Goal: Task Accomplishment & Management: Manage account settings

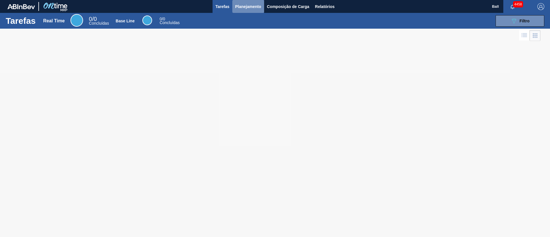
click at [246, 2] on button "Planejamento" at bounding box center [248, 6] width 32 height 13
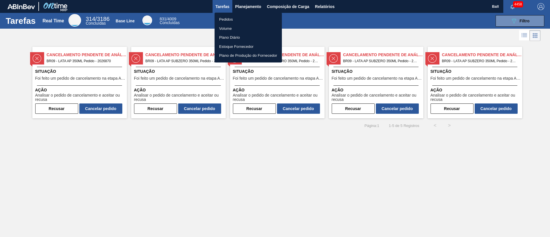
click at [229, 162] on div at bounding box center [275, 118] width 550 height 237
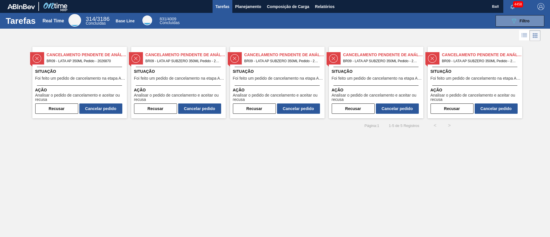
click at [110, 77] on span "Foi feito um pedido de cancelamento na etapa Aguardando Faturamento" at bounding box center [80, 78] width 90 height 4
click at [170, 74] on span "Situação" at bounding box center [179, 71] width 90 height 6
click at [311, 74] on span "Situação" at bounding box center [278, 71] width 90 height 6
click at [398, 74] on div "Situação Foi feito um pedido de cancelamento na etapa Aguardando Faturamento" at bounding box center [377, 75] width 90 height 14
click at [475, 73] on span "Situação" at bounding box center [476, 71] width 90 height 6
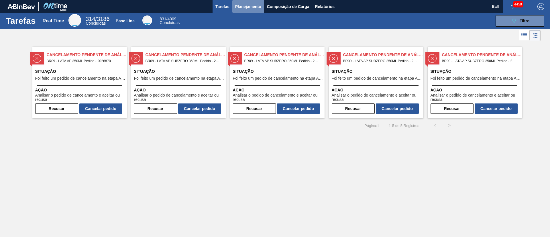
click at [245, 5] on span "Planejamento" at bounding box center [248, 6] width 26 height 7
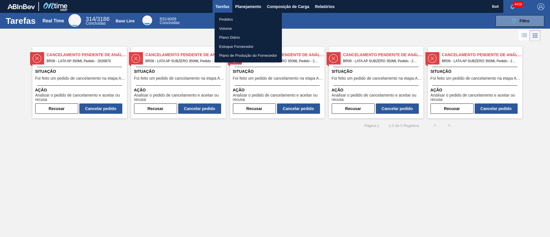
click at [228, 17] on li "Pedidos" at bounding box center [248, 19] width 67 height 9
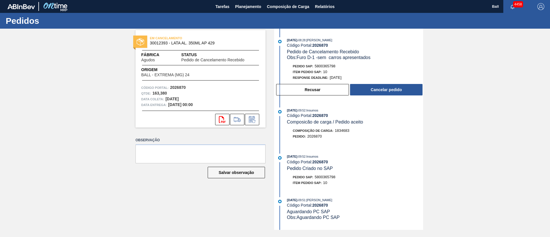
click at [365, 161] on div "Código Portal: 2026870" at bounding box center [355, 162] width 136 height 5
click at [253, 9] on span "Planejamento" at bounding box center [248, 6] width 26 height 7
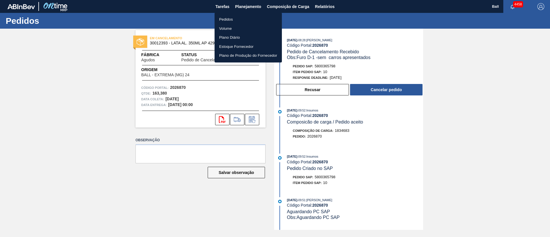
click at [230, 19] on li "Pedidos" at bounding box center [248, 19] width 67 height 9
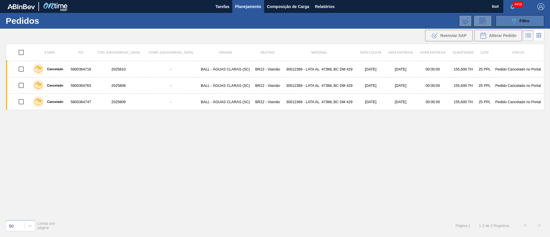
click at [511, 24] on button "089F7B8B-B2A5-4AFE-B5C0-19BA573D28AC Filtro" at bounding box center [520, 20] width 49 height 11
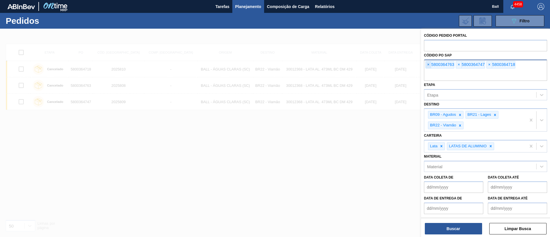
click at [427, 67] on span "×" at bounding box center [428, 64] width 5 height 7
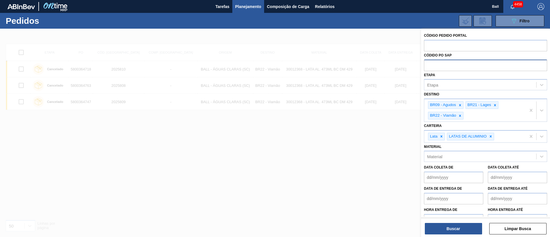
click at [427, 67] on input "text" at bounding box center [485, 65] width 123 height 11
paste input "text"
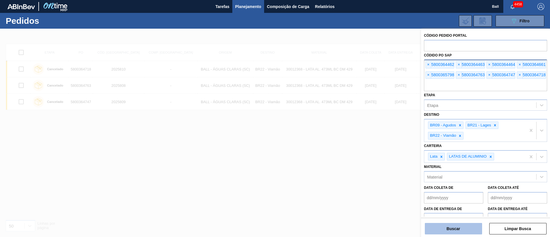
click at [453, 227] on button "Buscar" at bounding box center [453, 228] width 57 height 11
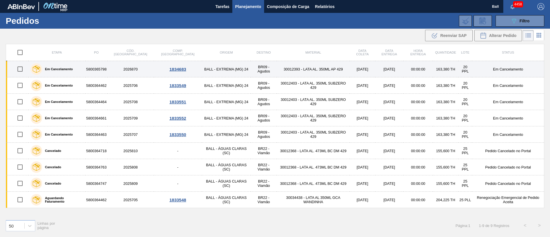
click at [472, 72] on td "Em Cancelamento" at bounding box center [508, 69] width 72 height 16
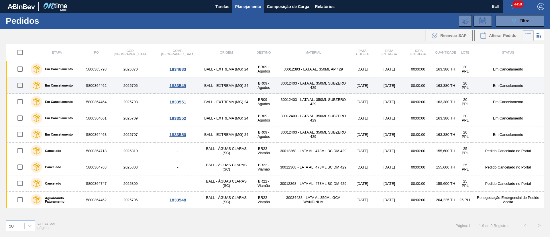
click at [472, 91] on td "Em Cancelamento" at bounding box center [508, 85] width 72 height 16
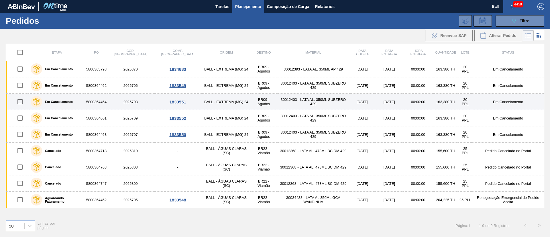
click at [472, 104] on td "Em Cancelamento" at bounding box center [508, 102] width 72 height 16
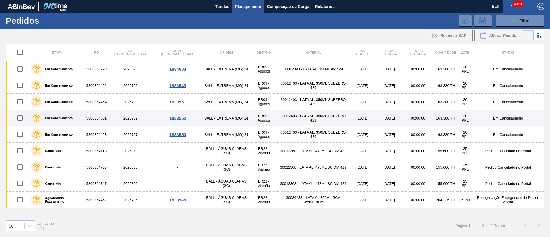
click at [463, 118] on td "20 PPL" at bounding box center [465, 118] width 14 height 16
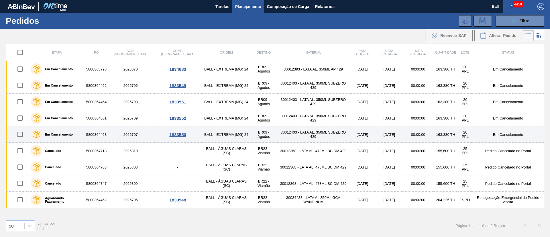
click at [461, 132] on td "20 PPL" at bounding box center [465, 134] width 14 height 16
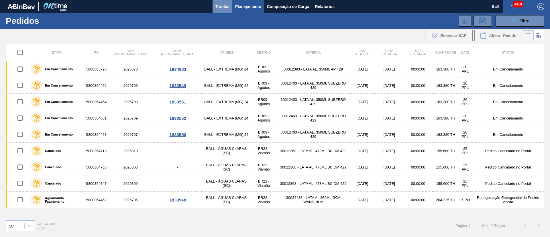
click at [228, 4] on span "Tarefas" at bounding box center [222, 6] width 14 height 7
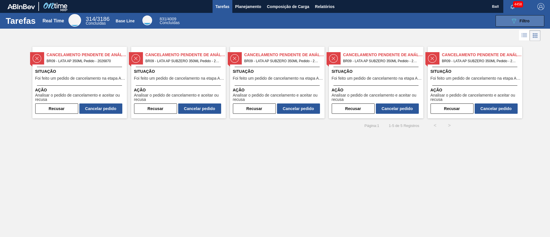
click at [531, 21] on button "089F7B8B-B2A5-4AFE-B5C0-19BA573D28AC Filtro" at bounding box center [520, 20] width 49 height 11
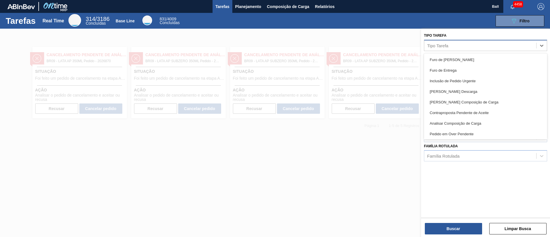
click at [455, 43] on div "Tipo Tarefa" at bounding box center [480, 45] width 112 height 8
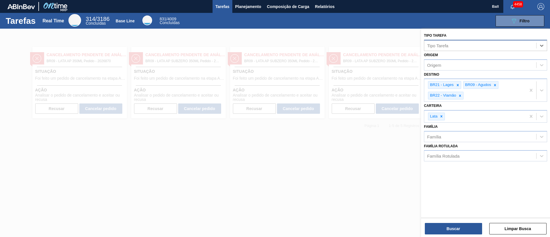
click at [455, 43] on div "Tipo Tarefa" at bounding box center [480, 45] width 112 height 8
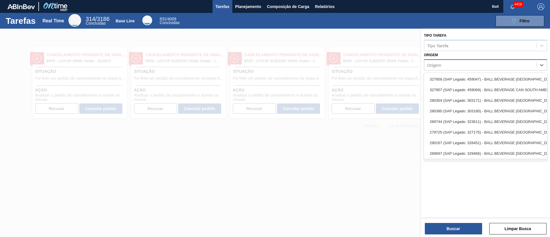
click at [450, 66] on div "Origem" at bounding box center [480, 65] width 112 height 8
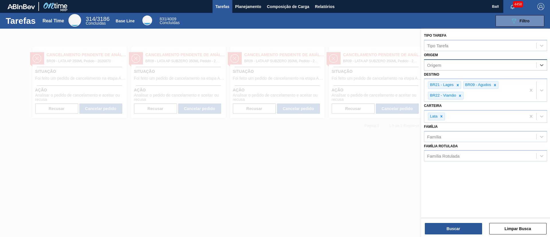
click at [450, 66] on div "Origem" at bounding box center [480, 65] width 112 height 8
click at [410, 207] on div at bounding box center [275, 147] width 550 height 237
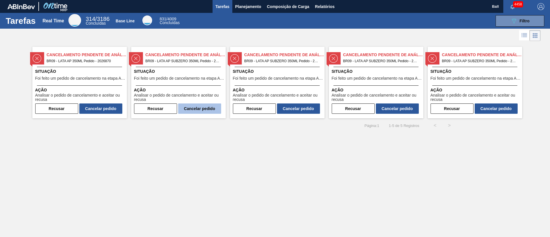
click at [202, 105] on button "Cancelar pedido" at bounding box center [199, 108] width 43 height 10
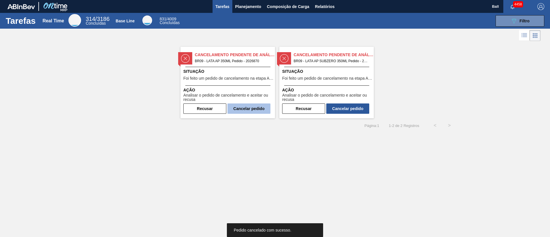
click at [248, 107] on button "Cancelar pedido" at bounding box center [248, 108] width 43 height 10
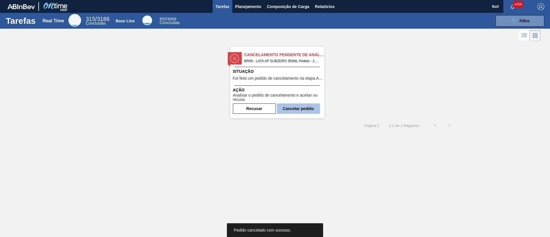
click at [299, 105] on button "Cancelar pedido" at bounding box center [298, 108] width 43 height 10
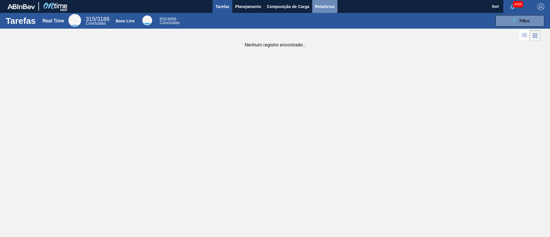
click at [329, 3] on button "Relatórios" at bounding box center [324, 6] width 25 height 13
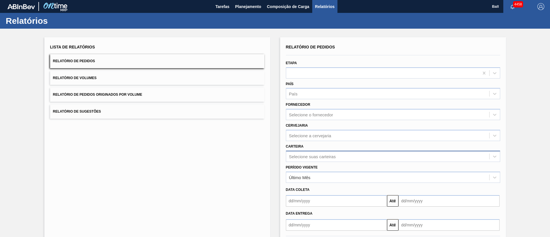
click at [331, 157] on div "Selecione suas carteiras" at bounding box center [393, 156] width 214 height 11
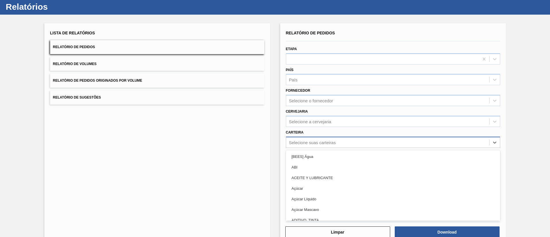
scroll to position [15, 0]
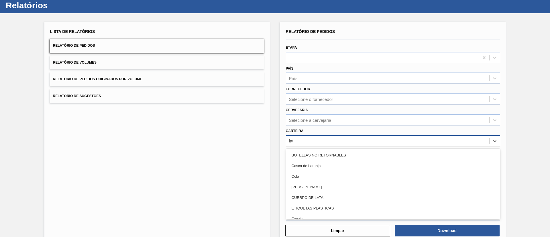
type input "lata"
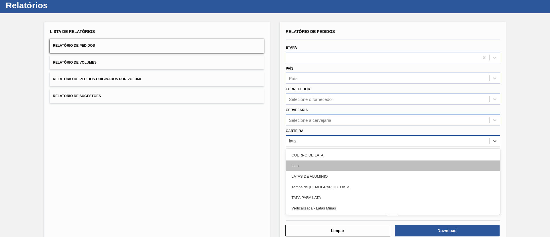
click at [333, 163] on div "Lata" at bounding box center [393, 165] width 214 height 11
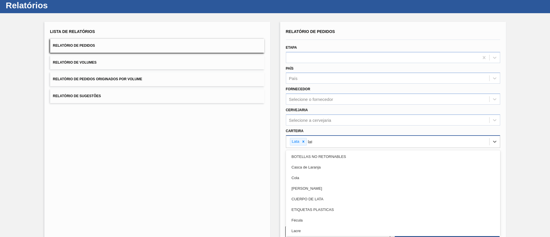
type input "lata"
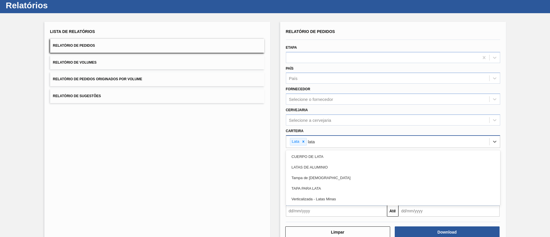
click at [333, 163] on div "LATAS DE ALUMINIO" at bounding box center [393, 167] width 214 height 11
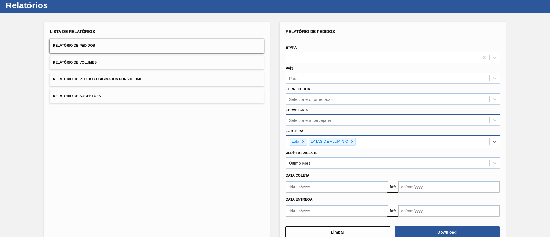
click at [337, 117] on div "Selecione a cervejaria" at bounding box center [387, 120] width 203 height 8
type input "lages"
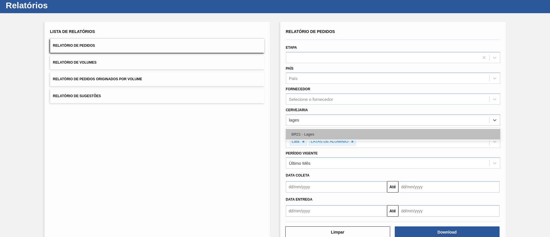
click at [333, 130] on div "BR21 - Lages" at bounding box center [393, 134] width 214 height 11
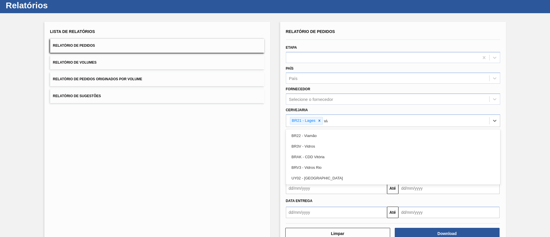
type input "viam"
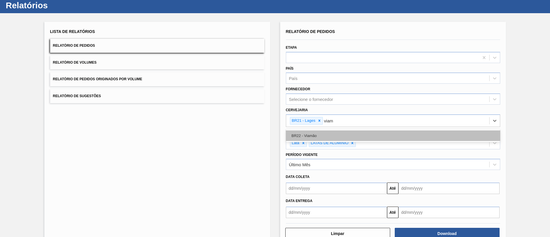
click at [333, 130] on div "BR22 - Viamão" at bounding box center [393, 135] width 214 height 11
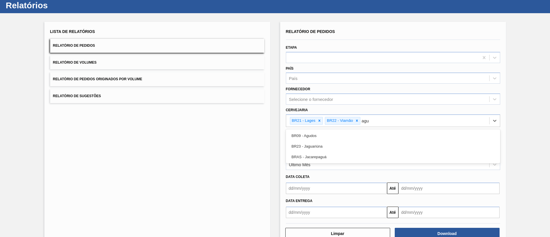
type input "agud"
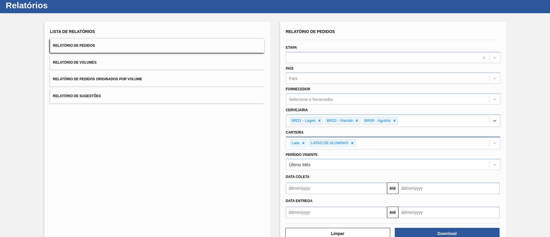
click at [334, 190] on input "text" at bounding box center [336, 188] width 101 height 11
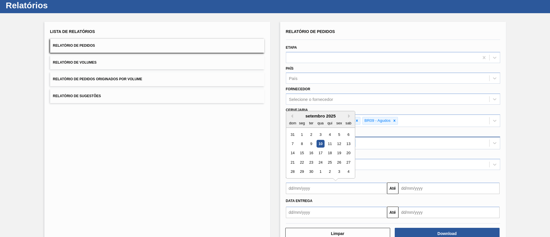
click at [272, 189] on div "Lista de Relatórios Relatório de Pedidos Relatório de Volumes Relatório de Pedi…" at bounding box center [275, 133] width 550 height 240
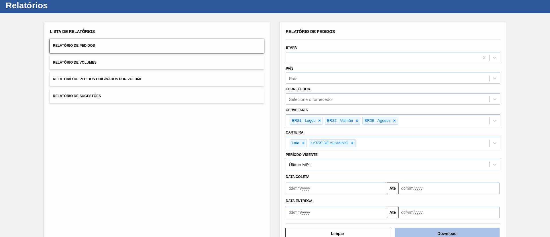
click at [456, 229] on button "Download" at bounding box center [447, 233] width 105 height 11
click at [184, 61] on button "Relatório de Volumes" at bounding box center [157, 63] width 214 height 14
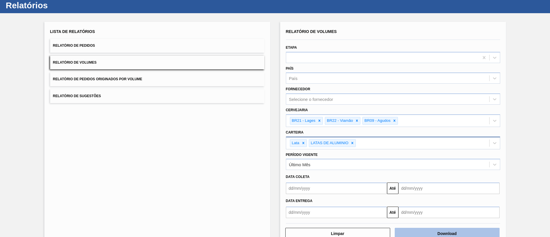
click at [480, 232] on button "Download" at bounding box center [447, 233] width 105 height 11
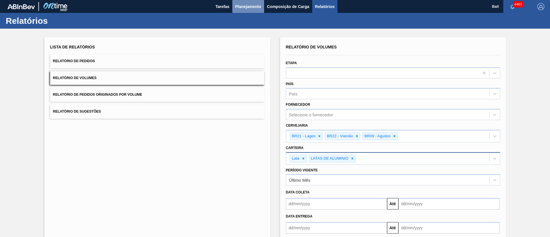
click at [253, 7] on span "Planejamento" at bounding box center [248, 6] width 26 height 7
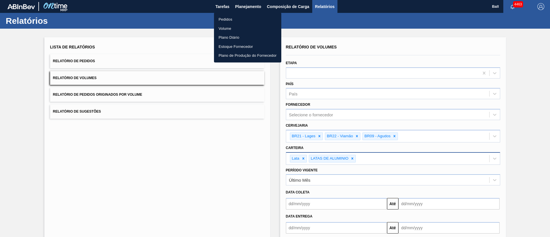
click at [229, 28] on li "Volume" at bounding box center [247, 28] width 67 height 9
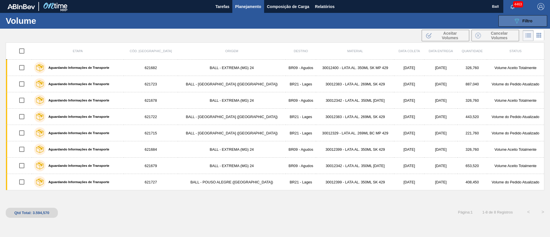
click at [527, 21] on span "Filtro" at bounding box center [528, 21] width 10 height 5
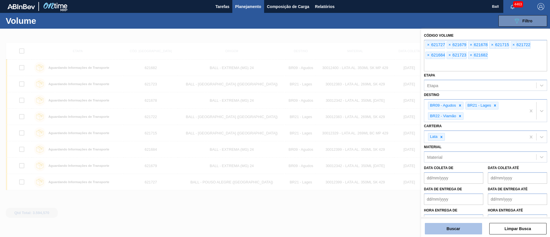
click at [471, 231] on button "Buscar" at bounding box center [453, 228] width 57 height 11
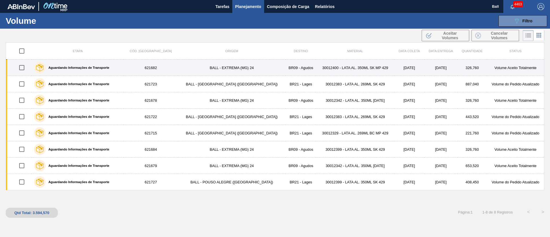
click at [424, 66] on td "12/9/2025" at bounding box center [440, 68] width 33 height 16
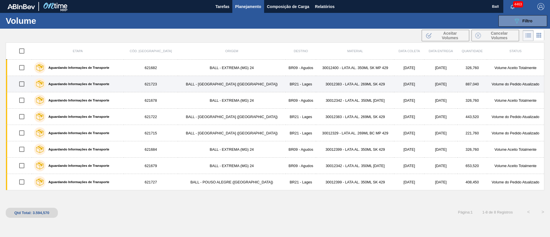
click at [424, 81] on td "14/9/2025" at bounding box center [440, 84] width 33 height 16
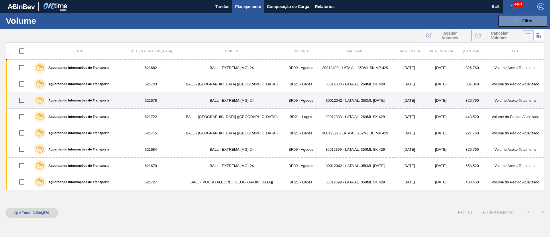
click at [403, 99] on td "13/9/2025" at bounding box center [409, 100] width 30 height 16
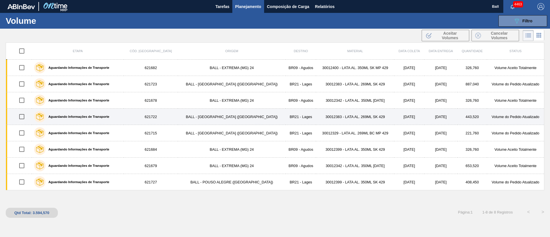
click at [403, 115] on td "12/9/2025" at bounding box center [409, 117] width 30 height 16
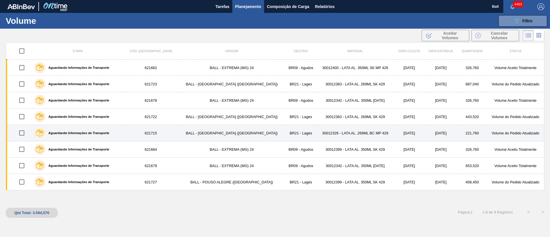
click at [403, 130] on td "12/9/2025" at bounding box center [409, 133] width 30 height 16
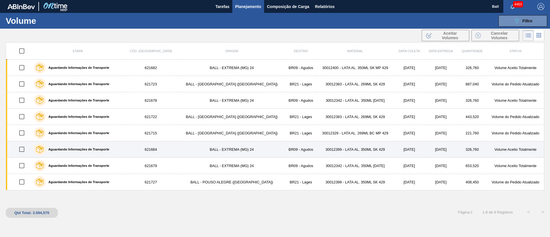
click at [404, 151] on td "15/9/2025" at bounding box center [409, 149] width 30 height 16
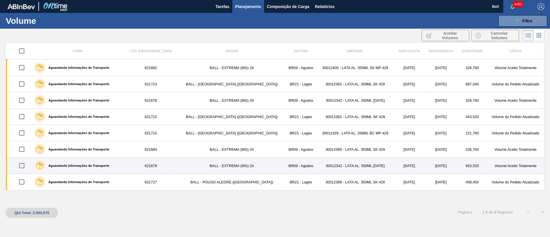
click at [404, 164] on td "15/9/2025" at bounding box center [409, 166] width 30 height 16
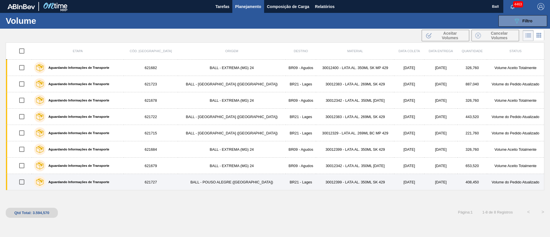
click at [404, 178] on td "15/9/2025" at bounding box center [409, 182] width 30 height 16
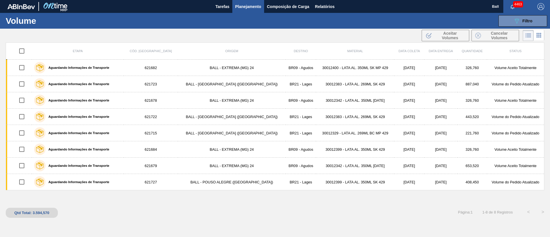
click at [513, 14] on div "089F7B8B-B2A5-4AFE-B5C0-19BA573D28AC Filtro Código Volume × 621727 × 621679 × 6…" at bounding box center [319, 20] width 456 height 17
click at [509, 20] on button "089F7B8B-B2A5-4AFE-B5C0-19BA573D28AC Filtro" at bounding box center [523, 20] width 49 height 11
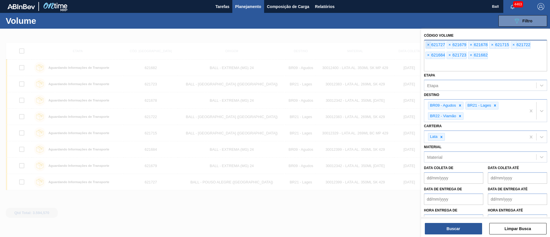
click at [428, 45] on span "×" at bounding box center [428, 45] width 5 height 7
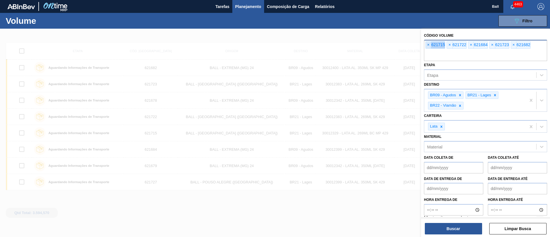
click at [428, 45] on span "×" at bounding box center [428, 45] width 5 height 7
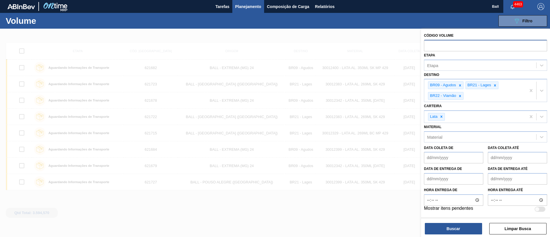
click at [428, 45] on input "text" at bounding box center [485, 45] width 123 height 11
paste input "text"
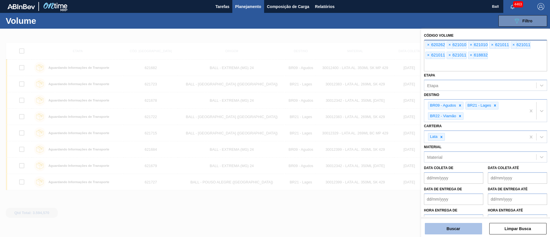
click at [438, 227] on button "Buscar" at bounding box center [453, 228] width 57 height 11
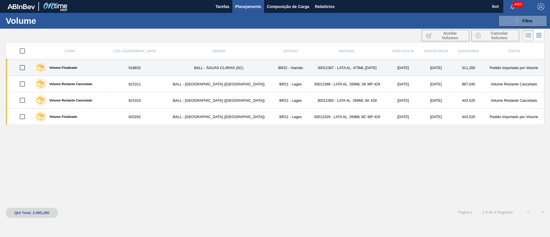
click at [310, 64] on td "30012367 - LATA AL. 473ML BC 429" at bounding box center [347, 68] width 81 height 16
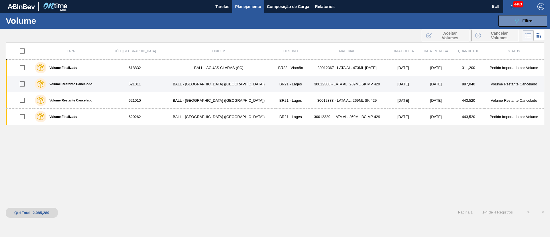
click at [308, 79] on td "30012388 - LATA AL. 269ML SK MP 429" at bounding box center [347, 84] width 81 height 16
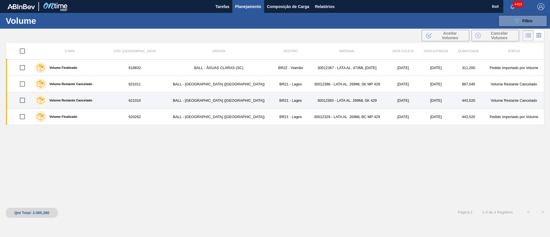
click at [307, 98] on td "30012383 - LATA AL. 269ML SK 429" at bounding box center [347, 100] width 81 height 16
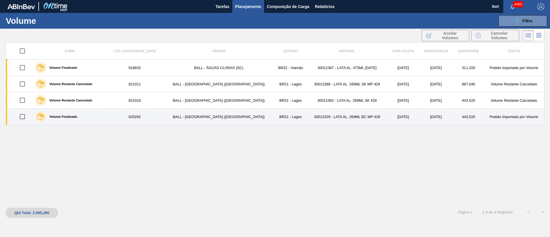
click at [307, 112] on td "30012329 - LATA AL. 269ML BC MP 429" at bounding box center [347, 117] width 81 height 16
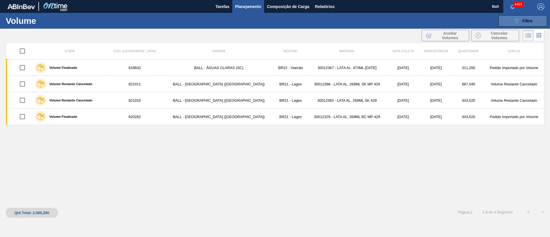
click at [518, 22] on icon "089F7B8B-B2A5-4AFE-B5C0-19BA573D28AC" at bounding box center [516, 20] width 7 height 7
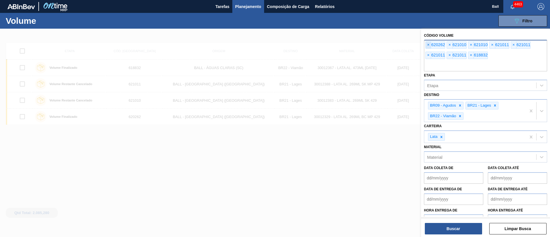
click at [428, 46] on span "×" at bounding box center [428, 45] width 5 height 7
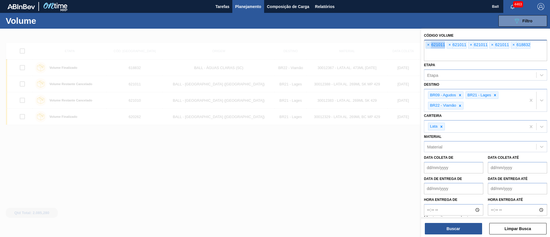
click at [428, 46] on span "×" at bounding box center [428, 45] width 5 height 7
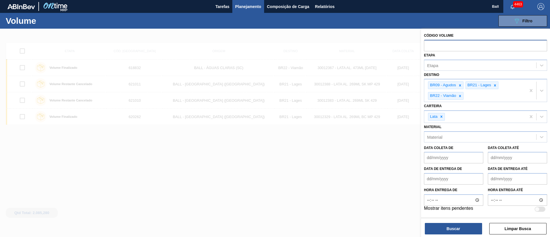
click at [428, 46] on input "text" at bounding box center [485, 45] width 123 height 11
paste input "text"
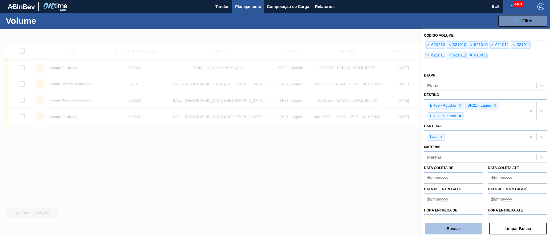
click at [461, 231] on button "Buscar" at bounding box center [453, 228] width 57 height 11
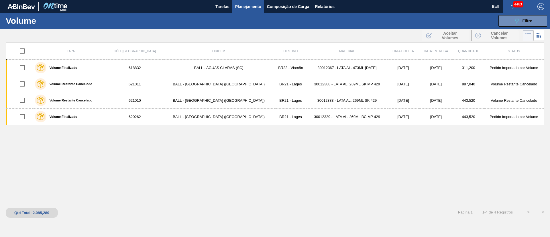
click at [252, 5] on span "Planejamento" at bounding box center [248, 6] width 26 height 7
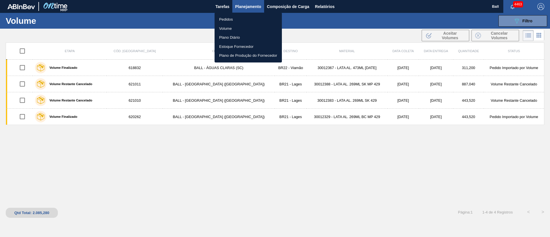
click at [231, 19] on li "Pedidos" at bounding box center [248, 19] width 67 height 9
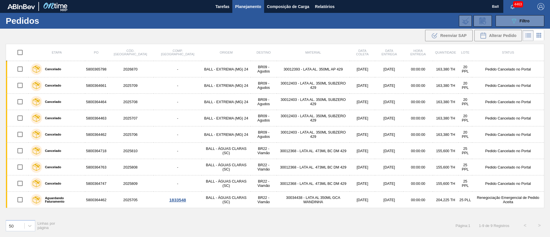
click at [257, 9] on span "Planejamento" at bounding box center [248, 6] width 26 height 7
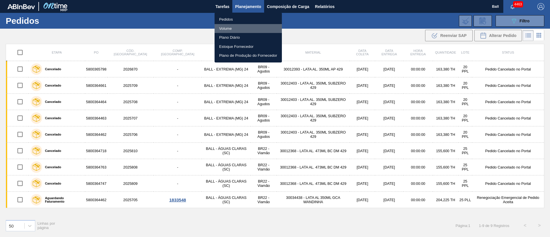
click at [225, 26] on li "Volume" at bounding box center [248, 28] width 67 height 9
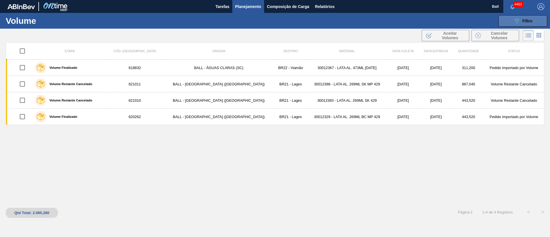
click at [514, 21] on icon "089F7B8B-B2A5-4AFE-B5C0-19BA573D28AC" at bounding box center [516, 20] width 7 height 7
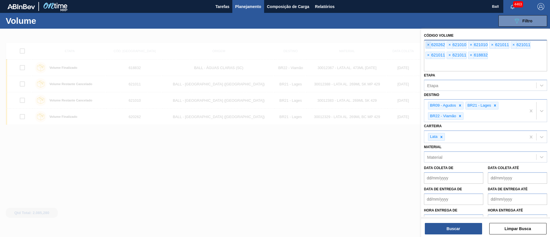
click at [429, 44] on span "×" at bounding box center [428, 45] width 5 height 7
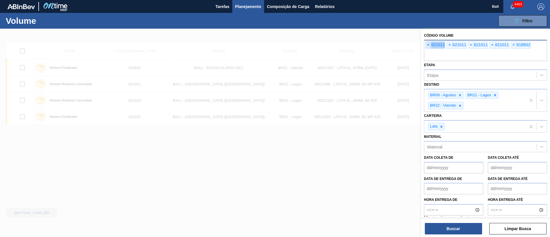
click at [429, 44] on span "×" at bounding box center [428, 45] width 5 height 7
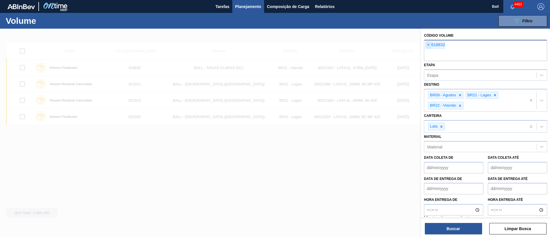
click at [429, 50] on input "text" at bounding box center [485, 55] width 123 height 11
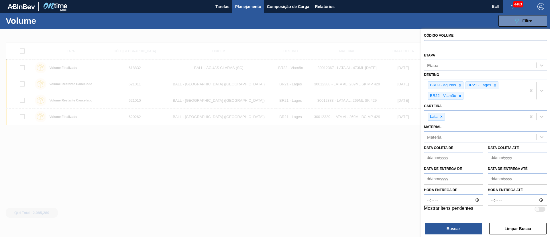
paste input "text"
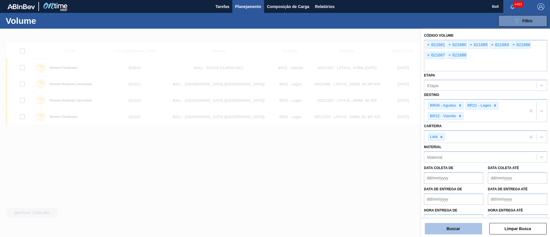
click at [460, 223] on button "Buscar" at bounding box center [453, 228] width 57 height 11
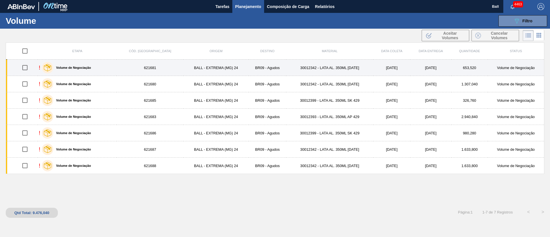
click at [335, 69] on td "30012342 - LATA AL. 350ML BC 429" at bounding box center [329, 68] width 87 height 16
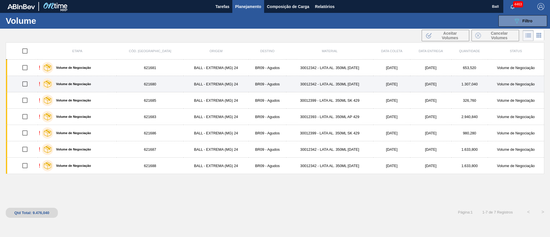
click at [332, 79] on td "30012342 - LATA AL. 350ML BC 429" at bounding box center [329, 84] width 87 height 16
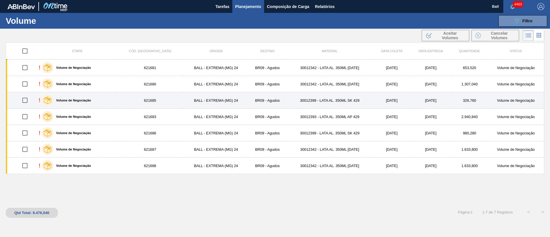
click at [325, 98] on td "30012399 - LATA AL. 350ML SK 429" at bounding box center [329, 100] width 87 height 16
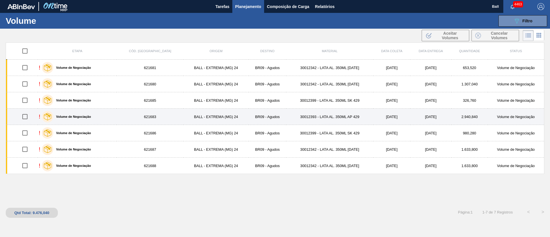
click at [323, 115] on td "30012393 - LATA AL. 350ML AP 429" at bounding box center [329, 117] width 87 height 16
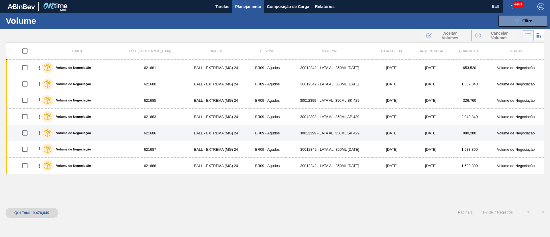
click at [317, 134] on td "30012399 - LATA AL. 350ML SK 429" at bounding box center [329, 133] width 87 height 16
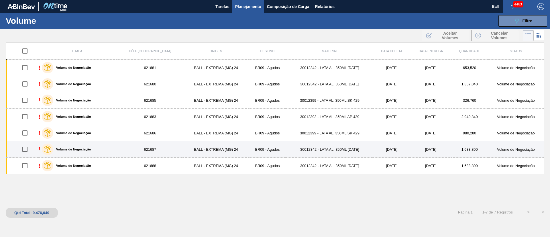
click at [315, 150] on td "30012342 - LATA AL. 350ML BC 429" at bounding box center [329, 149] width 87 height 16
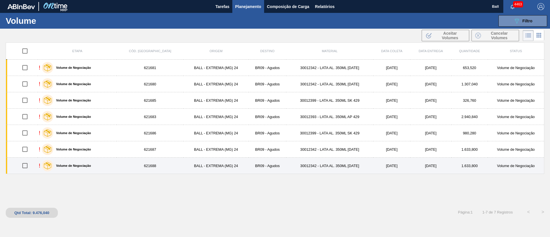
click at [318, 163] on td "30012342 - LATA AL. 350ML BC 429" at bounding box center [329, 166] width 87 height 16
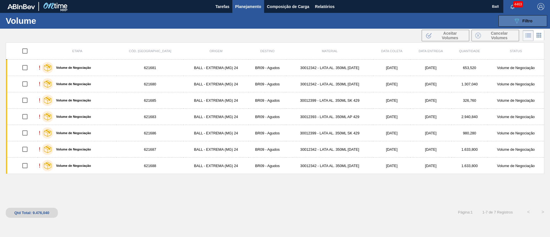
click at [529, 20] on span "Filtro" at bounding box center [528, 21] width 10 height 5
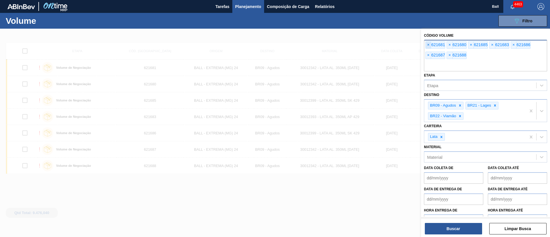
click at [429, 45] on span "×" at bounding box center [428, 45] width 5 height 7
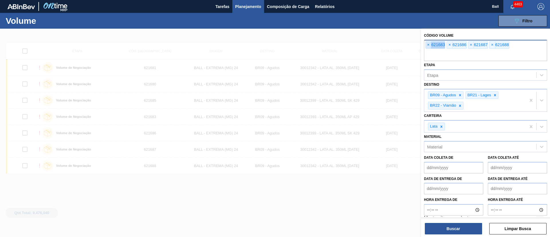
click at [429, 45] on span "×" at bounding box center [428, 45] width 5 height 7
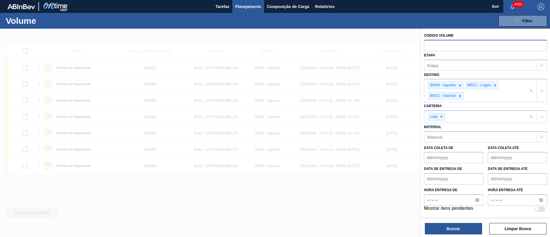
click at [429, 45] on input "text" at bounding box center [485, 45] width 123 height 11
paste input "text"
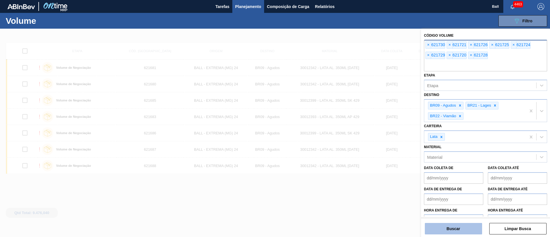
click at [471, 228] on button "Buscar" at bounding box center [453, 228] width 57 height 11
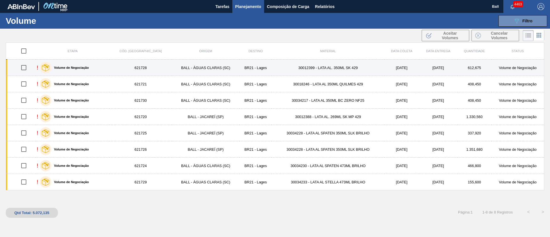
click at [127, 70] on td "621728" at bounding box center [140, 68] width 62 height 16
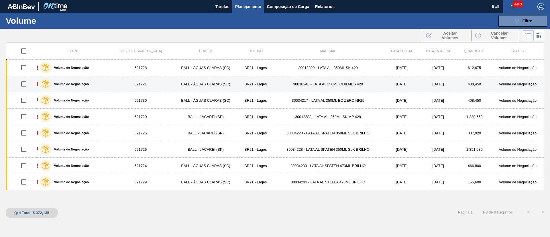
click at [130, 87] on td "621721" at bounding box center [140, 84] width 62 height 16
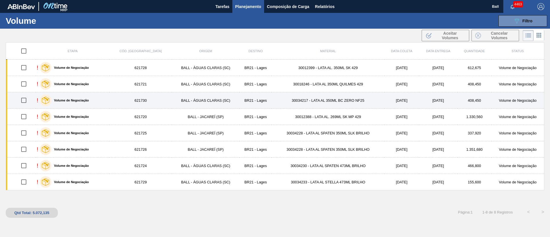
click at [131, 102] on td "621730" at bounding box center [140, 100] width 62 height 16
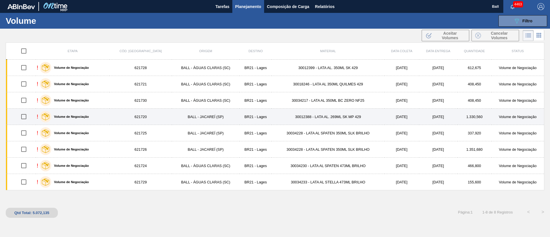
click at [136, 116] on td "621720" at bounding box center [140, 117] width 62 height 16
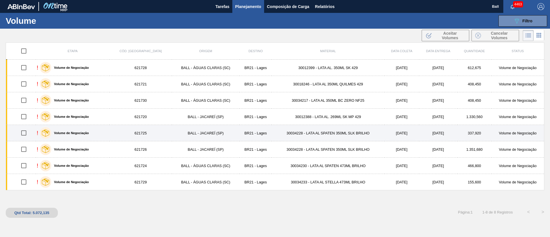
click at [139, 132] on td "621725" at bounding box center [140, 133] width 62 height 16
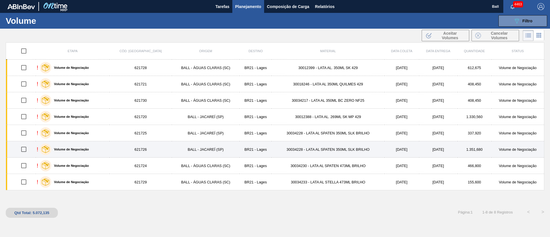
click at [139, 148] on td "621726" at bounding box center [140, 149] width 62 height 16
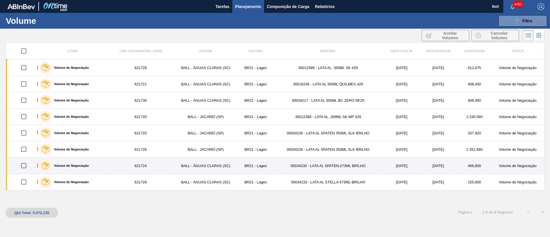
click at [139, 162] on td "621724" at bounding box center [140, 166] width 62 height 16
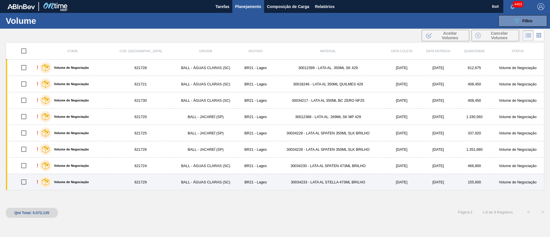
click at [139, 179] on td "621729" at bounding box center [140, 182] width 62 height 16
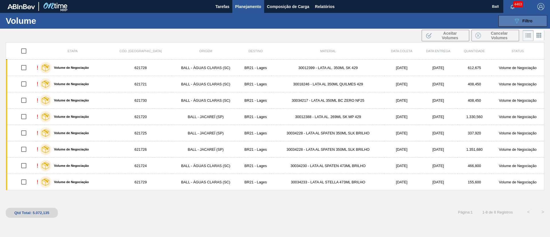
click at [511, 21] on button "089F7B8B-B2A5-4AFE-B5C0-19BA573D28AC Filtro" at bounding box center [523, 20] width 49 height 11
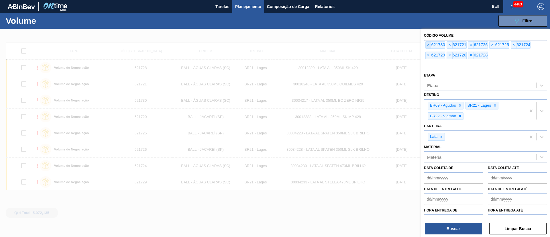
click at [428, 45] on span "×" at bounding box center [428, 45] width 5 height 7
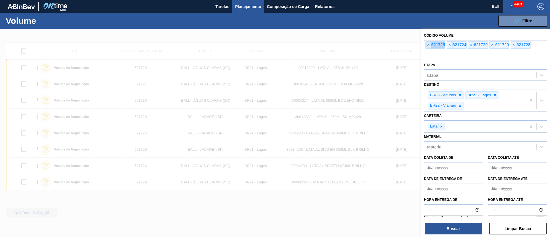
click at [428, 45] on span "×" at bounding box center [428, 45] width 5 height 7
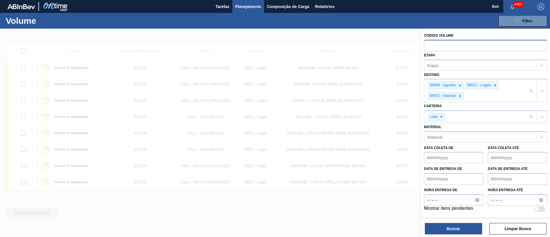
click at [428, 45] on input "text" at bounding box center [485, 45] width 123 height 11
paste input "text"
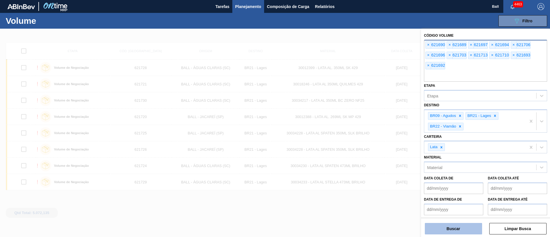
click at [464, 231] on button "Buscar" at bounding box center [453, 228] width 57 height 11
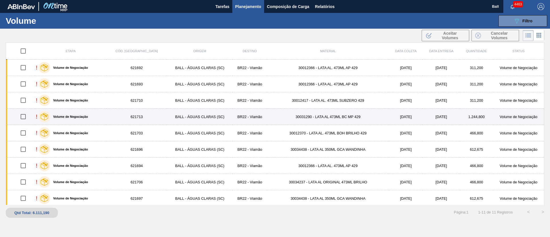
scroll to position [34, 0]
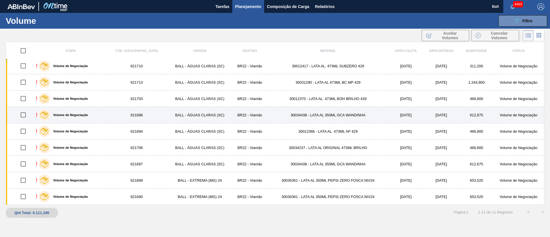
click at [333, 117] on td "30034438 - LATA AL 350ML GCA WANDINHA" at bounding box center [328, 115] width 122 height 16
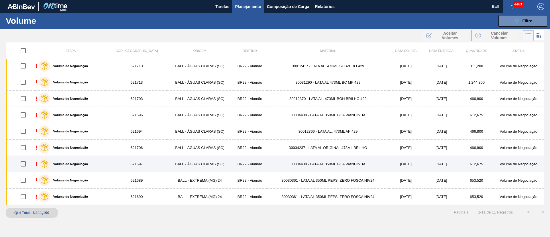
click at [336, 160] on td "30034438 - LATA AL 350ML GCA WANDINHA" at bounding box center [328, 164] width 122 height 16
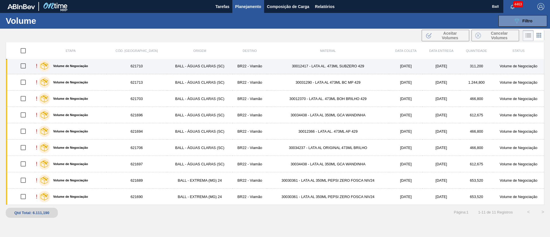
click at [191, 64] on td "BALL - ÁGUAS CLARAS (SC)" at bounding box center [200, 66] width 66 height 16
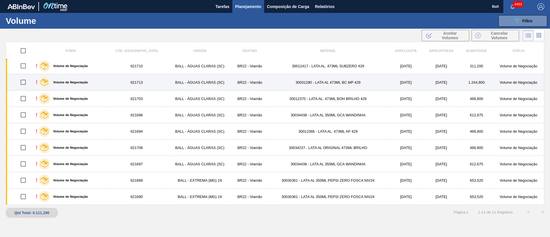
click at [309, 81] on td "30031290 - LATA AL 473ML BC MP 429" at bounding box center [328, 82] width 122 height 16
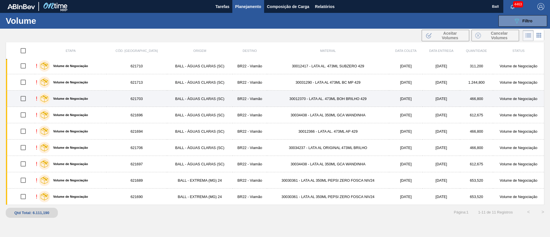
click at [313, 96] on td "30012370 - LATA AL. 473ML BOH BRILHO 429" at bounding box center [328, 99] width 122 height 16
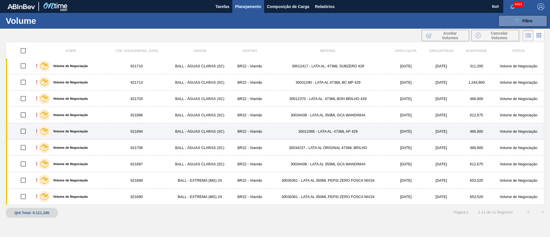
click at [314, 132] on td "30012366 - LATA AL. 473ML AP 429" at bounding box center [328, 131] width 122 height 16
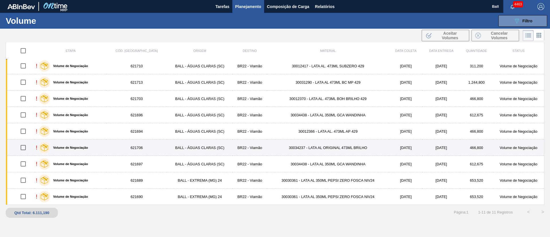
click at [314, 146] on td "30034237 - LATA AL ORIGINAL 473ML BRILHO" at bounding box center [328, 148] width 122 height 16
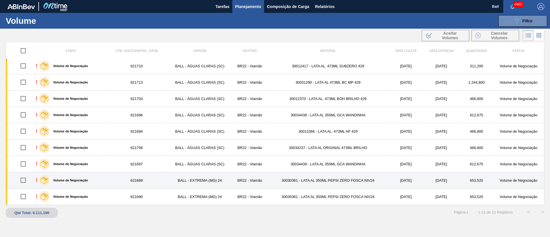
click at [315, 178] on td "30030361 - LATA AL 350ML PEPSI ZERO FOSCA NIV24" at bounding box center [328, 180] width 122 height 16
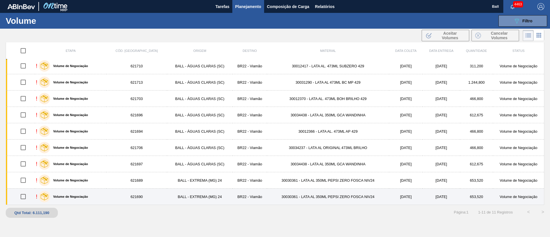
click at [316, 190] on td "30030361 - LATA AL 350ML PEPSI ZERO FOSCA NIV24" at bounding box center [328, 197] width 122 height 16
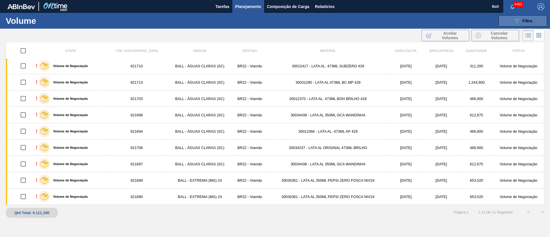
click at [525, 19] on span "Filtro" at bounding box center [528, 21] width 10 height 5
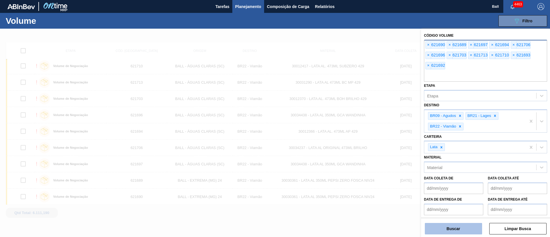
click at [454, 229] on button "Buscar" at bounding box center [453, 228] width 57 height 11
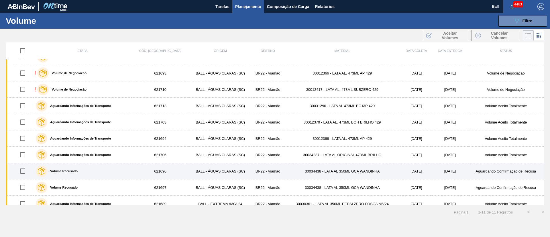
scroll to position [0, 0]
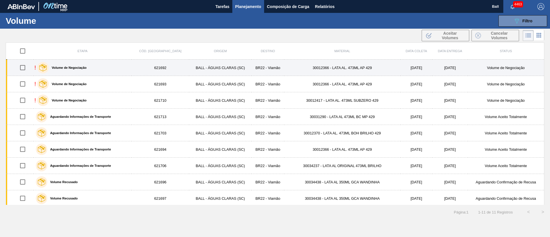
click at [321, 70] on td "30012366 - LATA AL. 473ML AP 429" at bounding box center [342, 68] width 116 height 16
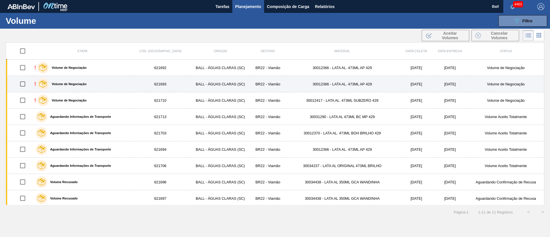
click at [321, 82] on td "30012366 - LATA AL. 473ML AP 429" at bounding box center [342, 84] width 116 height 16
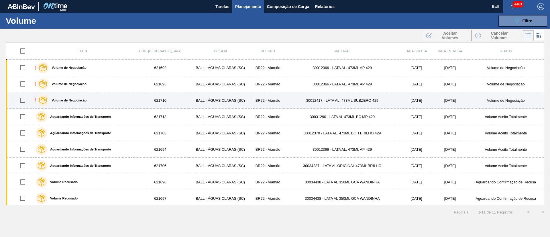
click at [321, 97] on td "30012417 - LATA AL. 473ML SUBZERO 429" at bounding box center [342, 100] width 116 height 16
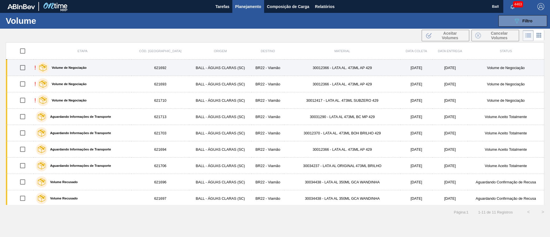
click at [259, 71] on td "BR22 - Viamão" at bounding box center [268, 68] width 33 height 16
click at [228, 69] on td "BALL - ÁGUAS CLARAS (SC)" at bounding box center [220, 68] width 62 height 16
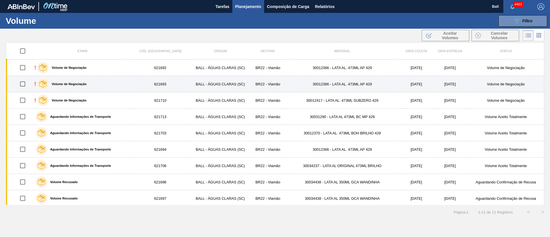
click at [216, 87] on td "BALL - ÁGUAS CLARAS (SC)" at bounding box center [220, 84] width 62 height 16
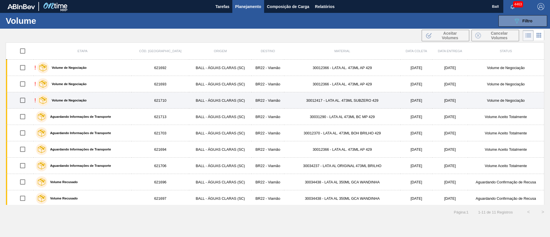
click at [209, 100] on td "BALL - ÁGUAS CLARAS (SC)" at bounding box center [220, 100] width 62 height 16
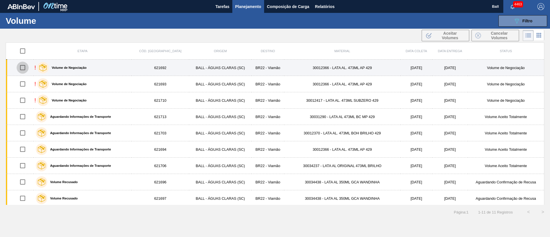
drag, startPoint x: 23, startPoint y: 67, endPoint x: 23, endPoint y: 76, distance: 9.2
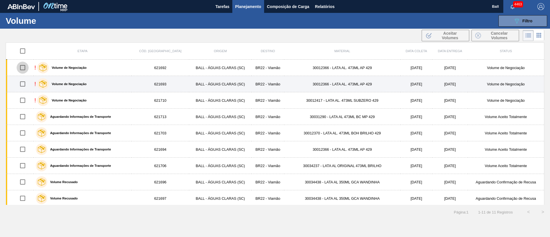
click at [23, 68] on input "checkbox" at bounding box center [23, 68] width 12 height 12
checkbox input "true"
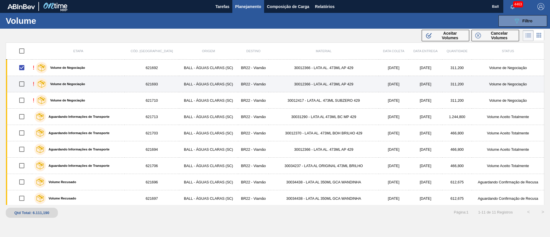
click at [23, 87] on input "checkbox" at bounding box center [22, 84] width 12 height 12
checkbox input "true"
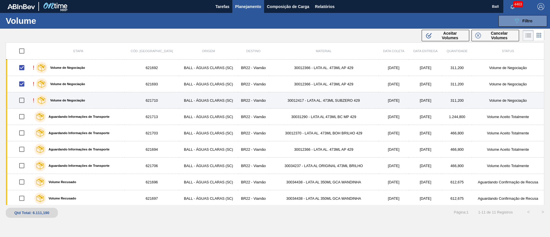
click at [21, 99] on input "checkbox" at bounding box center [22, 100] width 12 height 12
checkbox input "true"
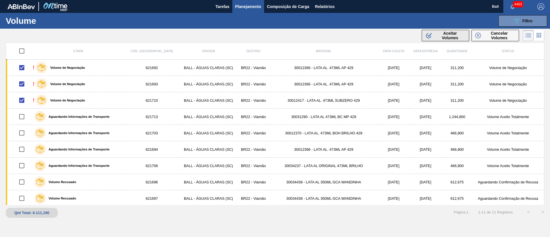
click at [448, 37] on span "Aceitar Volumes" at bounding box center [450, 35] width 31 height 9
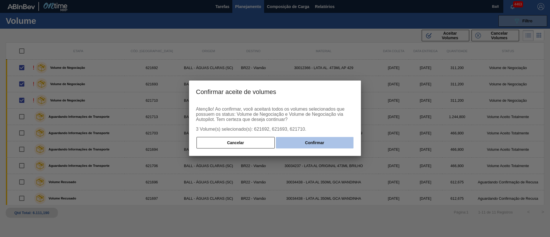
click at [309, 142] on button "Confirmar" at bounding box center [315, 142] width 78 height 11
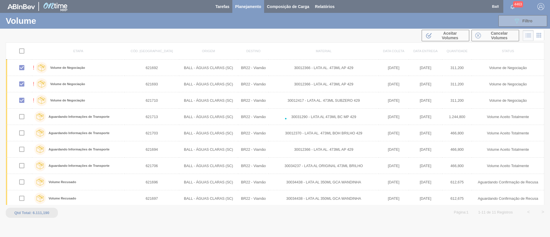
checkbox input "false"
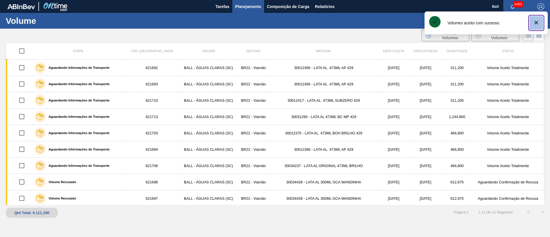
click at [537, 22] on icon "botão de ícone" at bounding box center [536, 22] width 3 height 3
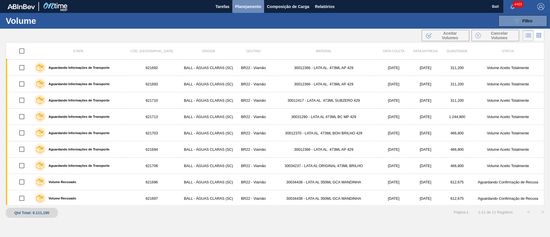
click at [252, 11] on button "Planejamento" at bounding box center [248, 6] width 32 height 13
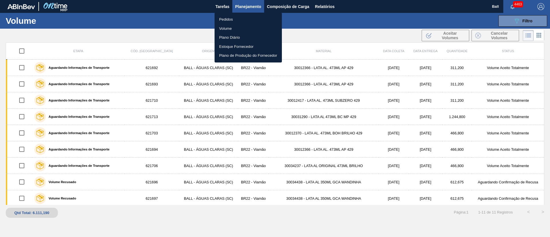
click at [231, 17] on li "Pedidos" at bounding box center [248, 19] width 67 height 9
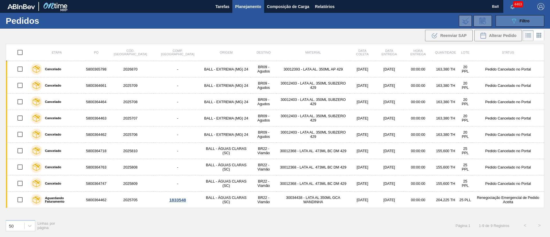
click at [519, 21] on div "089F7B8B-B2A5-4AFE-B5C0-19BA573D28AC Filtro" at bounding box center [520, 20] width 19 height 7
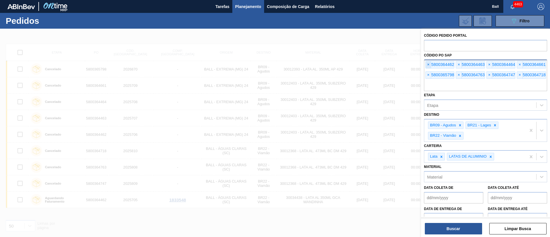
click at [430, 64] on span "×" at bounding box center [428, 64] width 5 height 7
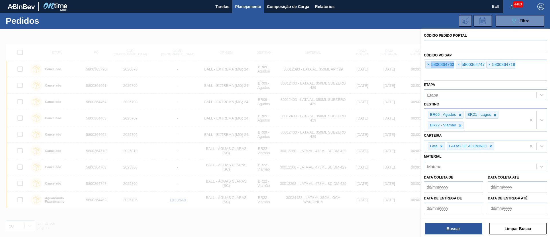
click at [430, 64] on span "×" at bounding box center [428, 64] width 5 height 7
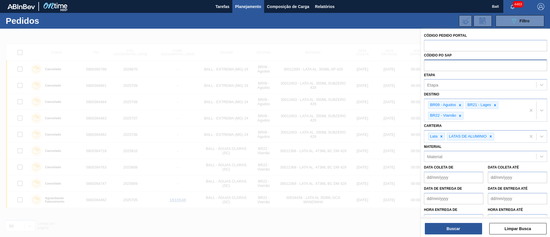
click at [430, 64] on input "text" at bounding box center [485, 65] width 123 height 11
paste input "text"
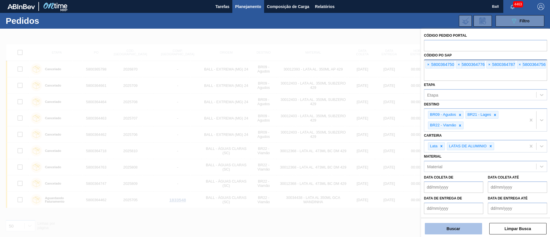
click at [455, 229] on button "Buscar" at bounding box center [453, 228] width 57 height 11
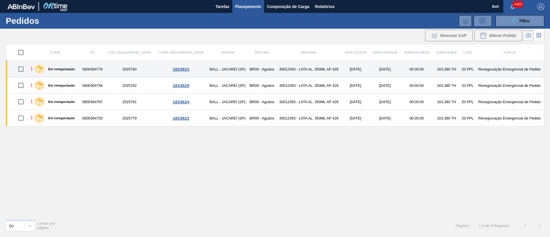
click at [292, 69] on td "30012393 - LATA AL. 350ML AP 429" at bounding box center [308, 69] width 65 height 16
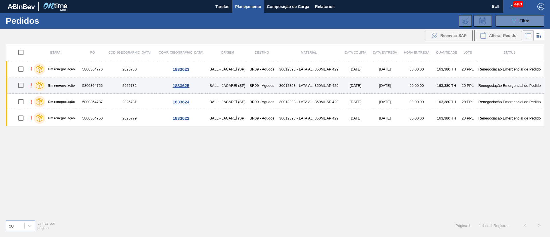
click at [295, 84] on td "30012393 - LATA AL. 350ML AP 429" at bounding box center [308, 85] width 65 height 16
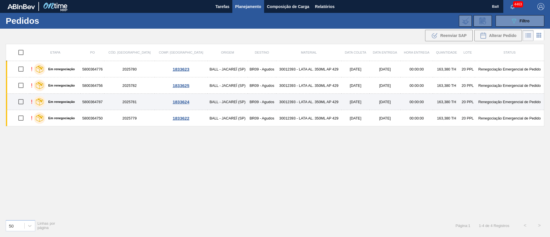
click at [296, 100] on td "30012393 - LATA AL. 350ML AP 429" at bounding box center [308, 102] width 65 height 16
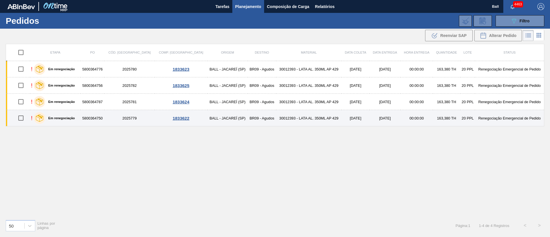
click at [297, 115] on td "30012393 - LATA AL. 350ML AP 429" at bounding box center [308, 118] width 65 height 16
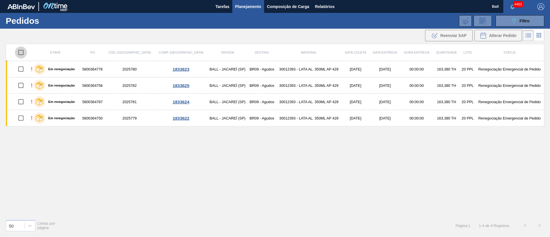
click at [19, 50] on input "checkbox" at bounding box center [21, 52] width 12 height 12
checkbox input "true"
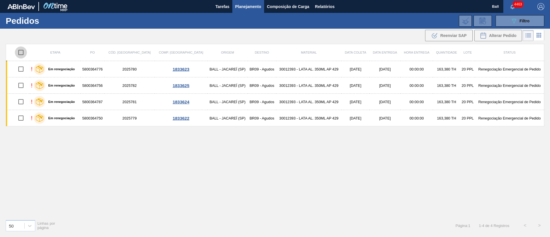
checkbox input "true"
click at [22, 50] on input "checkbox" at bounding box center [21, 52] width 12 height 12
checkbox input "false"
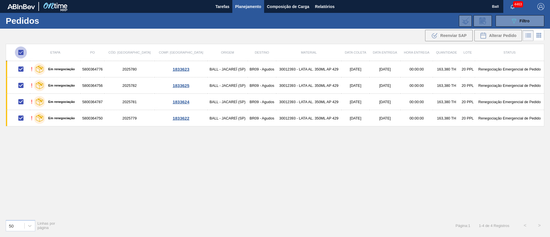
checkbox input "false"
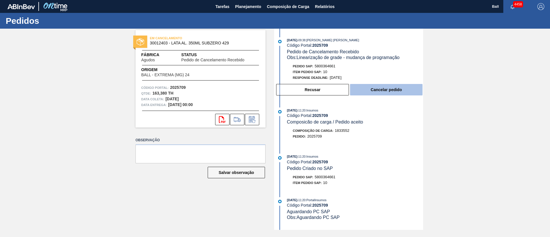
click at [376, 87] on button "Cancelar pedido" at bounding box center [386, 89] width 72 height 11
click at [383, 92] on button "Cancelar pedido" at bounding box center [386, 89] width 72 height 11
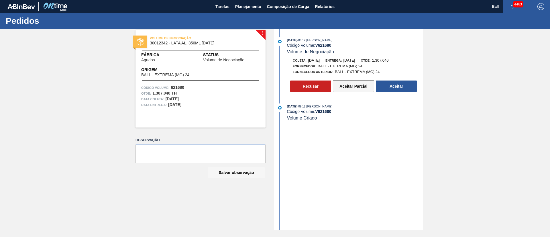
click at [356, 88] on button "Aceitar Parcial" at bounding box center [353, 86] width 41 height 11
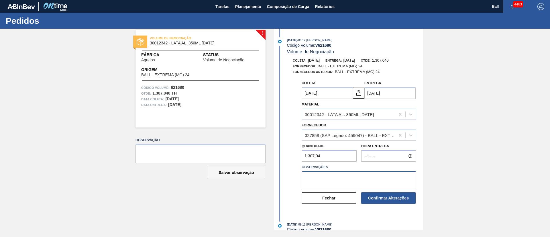
click at [361, 177] on textarea at bounding box center [359, 180] width 115 height 19
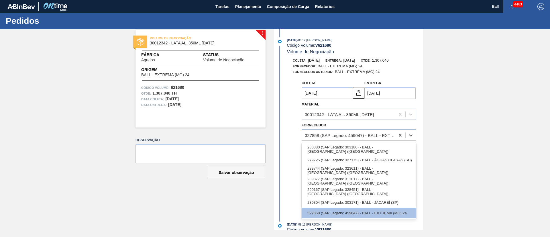
click at [371, 134] on div "327858 (SAP Legado: 459047) - BALL - EXTREMA (MG) 24" at bounding box center [350, 135] width 91 height 5
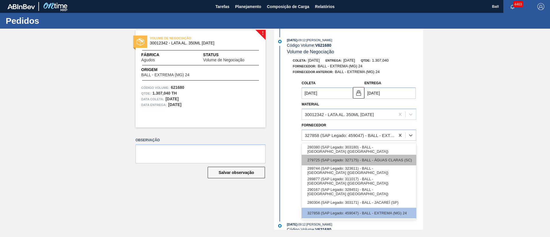
click at [393, 158] on div "279725 (SAP Legado: 327175) - BALL - ÁGUAS CLARAS (SC)" at bounding box center [359, 160] width 115 height 11
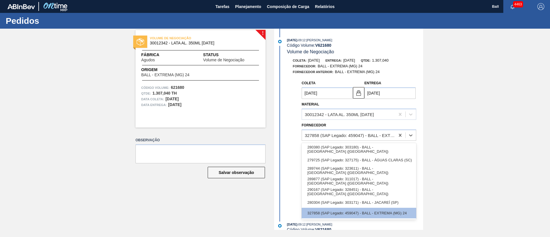
type input "[DATE]"
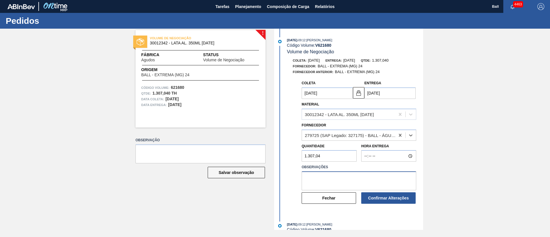
click at [374, 174] on textarea at bounding box center [359, 180] width 115 height 19
click at [363, 178] on textarea "Estoque livre em BRAC" at bounding box center [359, 180] width 115 height 19
drag, startPoint x: 360, startPoint y: 180, endPoint x: 275, endPoint y: 178, distance: 85.7
click at [275, 178] on div "10/09/2025 - 09:12 : BRUNO DE MELLO DUARTE Código Volume: V 621680 Volume de Ne…" at bounding box center [348, 129] width 149 height 201
type textarea "Estoque livre em BRAC"
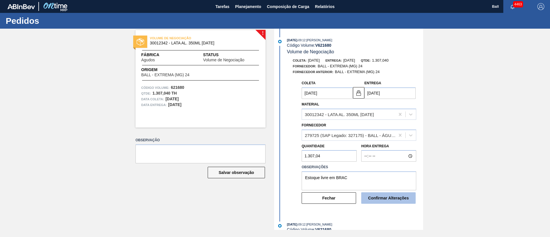
click at [390, 200] on button "Confirmar Alterações" at bounding box center [388, 197] width 54 height 11
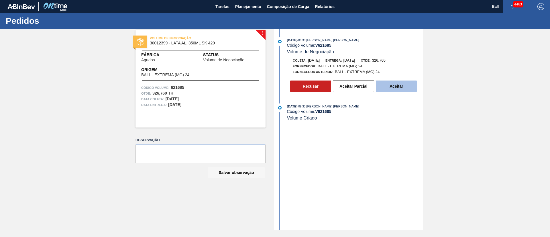
click at [404, 85] on button "Aceitar" at bounding box center [396, 86] width 41 height 11
click at [403, 88] on button "Aceitar" at bounding box center [396, 86] width 41 height 11
click at [352, 81] on button "Aceitar Parcial" at bounding box center [353, 86] width 41 height 11
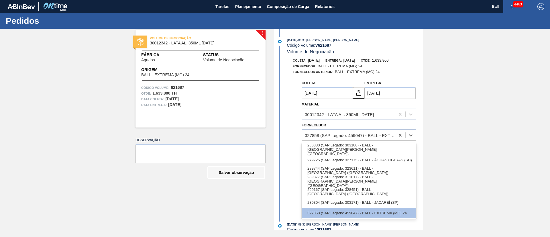
click at [389, 137] on div "327858 (SAP Legado: 459047) - BALL - EXTREMA (MG) 24" at bounding box center [350, 135] width 91 height 5
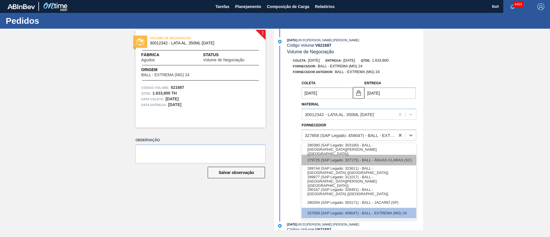
click at [394, 160] on div "279725 (SAP Legado: 327175) - BALL - ÁGUAS CLARAS (SC)" at bounding box center [359, 160] width 115 height 11
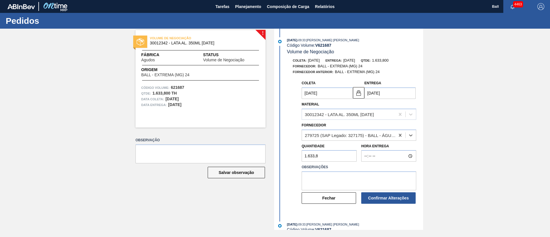
type input "23/09/2025"
click at [378, 181] on textarea at bounding box center [359, 180] width 115 height 19
paste textarea "Estoque livre em BRAC"
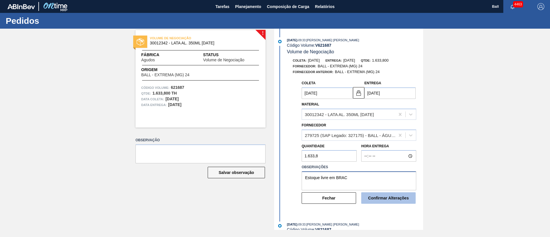
type textarea "Estoque livre em BRAC"
click at [386, 196] on button "Confirmar Alterações" at bounding box center [388, 197] width 54 height 11
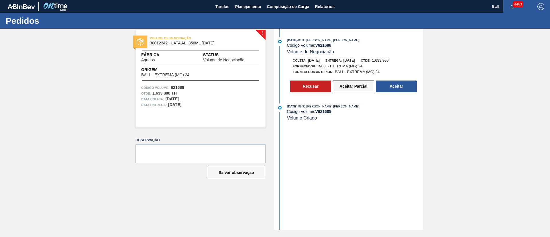
click at [361, 84] on button "Aceitar Parcial" at bounding box center [353, 86] width 41 height 11
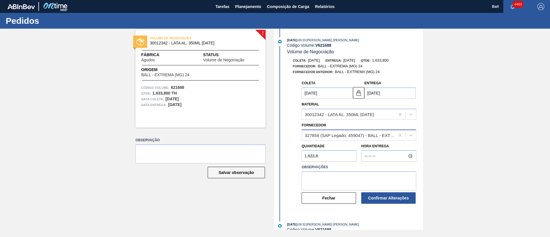
click at [387, 132] on div "327858 (SAP Legado: 459047) - BALL - EXTREMA (MG) 24" at bounding box center [348, 135] width 93 height 8
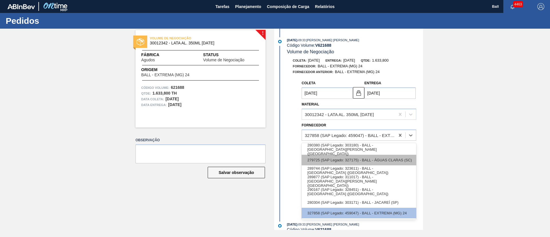
click at [388, 157] on div "279725 (SAP Legado: 327175) - BALL - ÁGUAS CLARAS (SC)" at bounding box center [359, 160] width 115 height 11
type input "24/09/2025"
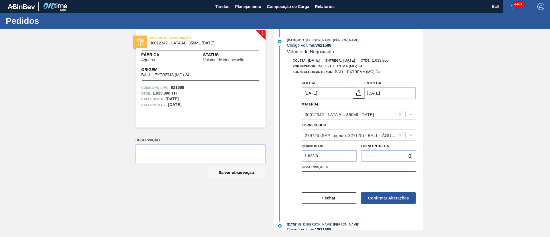
click at [371, 173] on textarea at bounding box center [359, 180] width 115 height 19
paste textarea "Estoque livre em BRAC"
type textarea "Estoque livre em BRAC"
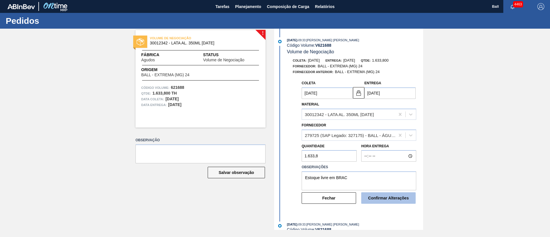
click at [386, 199] on button "Confirmar Alterações" at bounding box center [388, 197] width 54 height 11
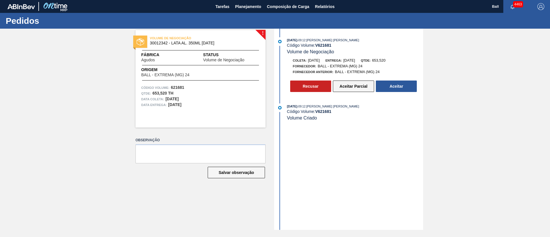
click at [358, 89] on button "Aceitar Parcial" at bounding box center [353, 86] width 41 height 11
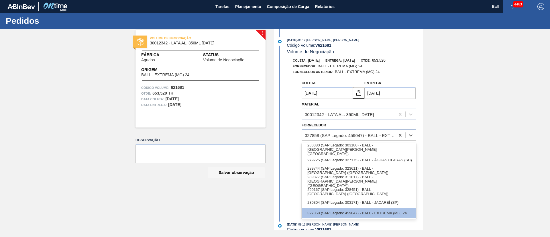
click at [379, 136] on div "327858 (SAP Legado: 459047) - BALL - EXTREMA (MG) 24" at bounding box center [350, 135] width 91 height 5
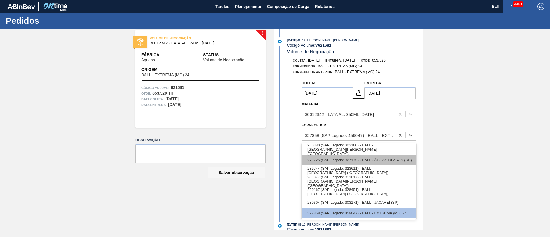
click at [395, 158] on div "279725 (SAP Legado: 327175) - BALL - ÁGUAS CLARAS (SC)" at bounding box center [359, 160] width 115 height 11
type input "[DATE]"
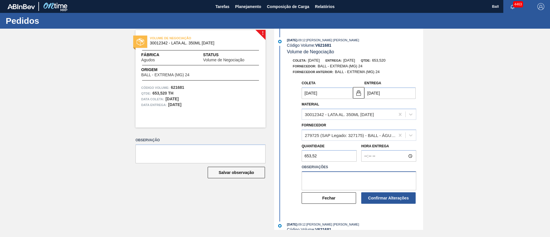
click at [362, 172] on textarea at bounding box center [359, 180] width 115 height 19
type textarea "O"
type textarea "Estoque livre em BRAC"
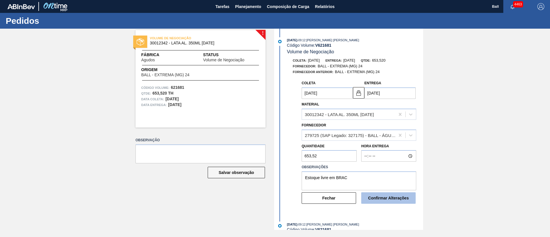
click at [382, 193] on button "Confirmar Alterações" at bounding box center [388, 197] width 54 height 11
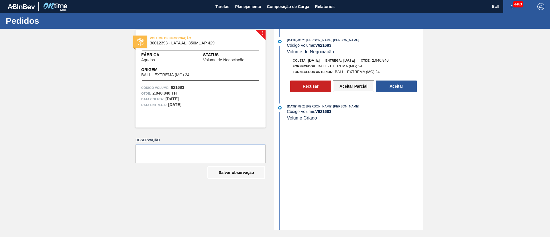
click at [360, 86] on button "Aceitar Parcial" at bounding box center [353, 86] width 41 height 11
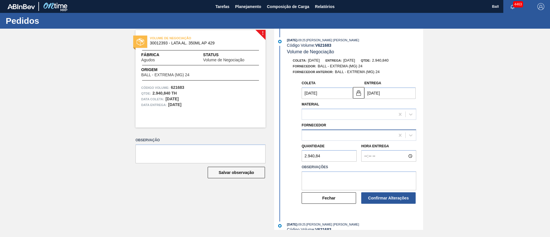
click at [393, 135] on div at bounding box center [348, 135] width 93 height 8
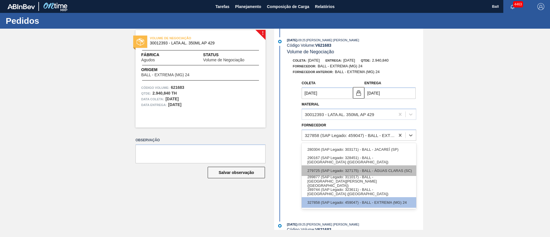
click at [400, 170] on div "279725 (SAP Legado: 327175) - BALL - ÁGUAS CLARAS (SC)" at bounding box center [359, 170] width 115 height 11
type input "[DATE]"
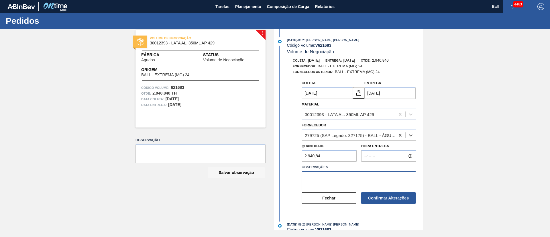
click at [367, 181] on textarea at bounding box center [359, 180] width 115 height 19
paste textarea "Estoque livre em BRAC"
type textarea "Estoque livre em BRAC"
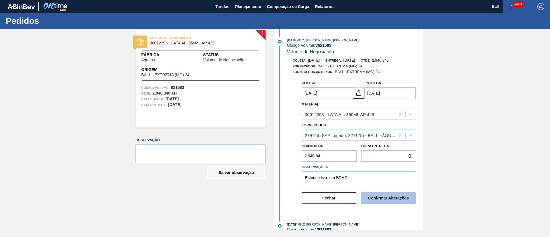
click at [401, 198] on button "Confirmar Alterações" at bounding box center [388, 197] width 54 height 11
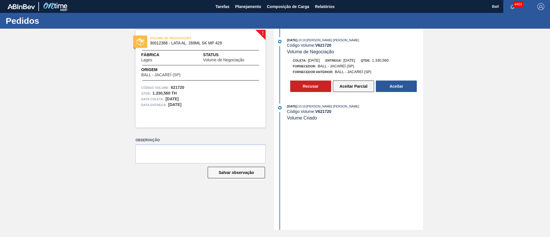
click at [351, 85] on button "Aceitar Parcial" at bounding box center [353, 86] width 41 height 11
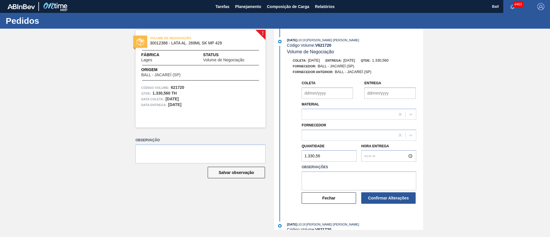
type input "[DATE]"
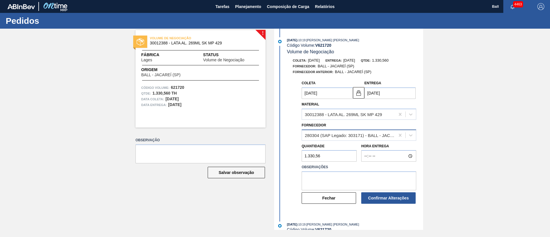
click at [391, 136] on div "280304 (SAP Legado: 303171) - BALL - JACAREÍ (SP)" at bounding box center [350, 135] width 91 height 5
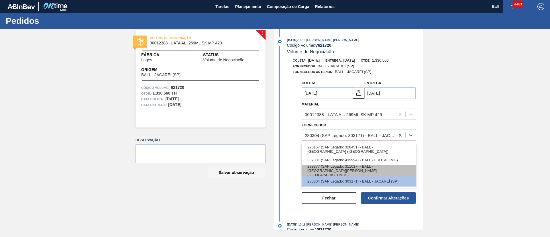
click at [394, 168] on div "289877 (SAP Legado: 311017) - BALL - [GEOGRAPHIC_DATA][PERSON_NAME] ([GEOGRAPHI…" at bounding box center [359, 170] width 115 height 11
type input "[DATE]"
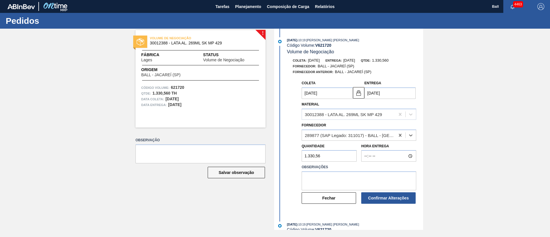
click at [366, 171] on label "Observações" at bounding box center [359, 167] width 115 height 8
click at [363, 176] on textarea at bounding box center [359, 180] width 115 height 19
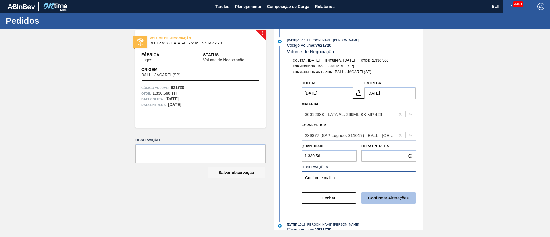
type textarea "Conforme malha"
click at [400, 200] on button "Confirmar Alterações" at bounding box center [388, 197] width 54 height 11
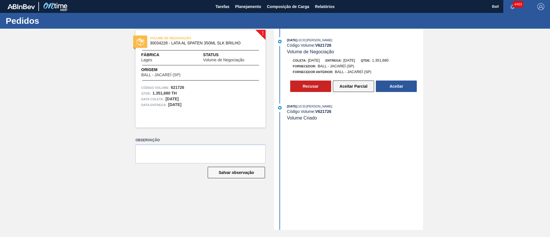
click at [360, 86] on button "Aceitar Parcial" at bounding box center [353, 86] width 41 height 11
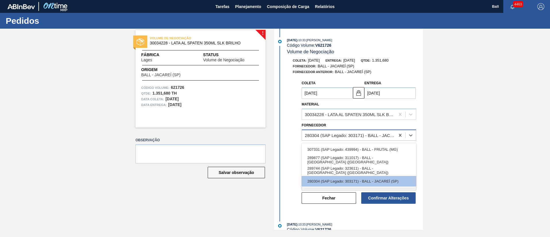
click at [378, 136] on div "280304 (SAP Legado: 303171) - BALL - JACAREÍ (SP)" at bounding box center [350, 135] width 91 height 5
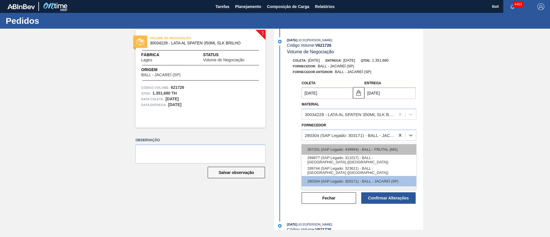
click at [385, 148] on div "307331 (SAP Legado: 439994) - BALL - FRUTAL (MG)" at bounding box center [359, 149] width 115 height 11
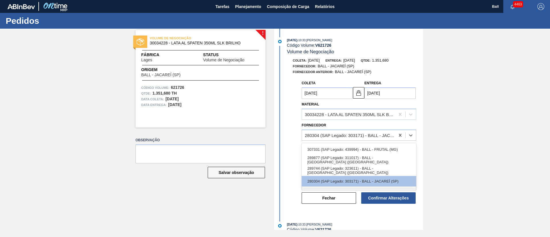
type input "[DATE]"
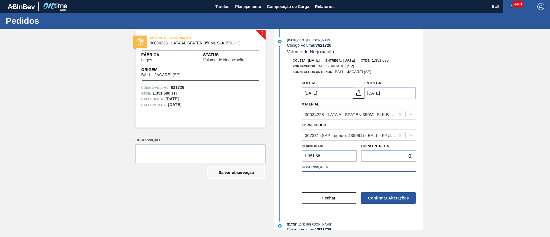
click at [361, 184] on textarea at bounding box center [359, 180] width 115 height 19
type textarea "Conforme malha"
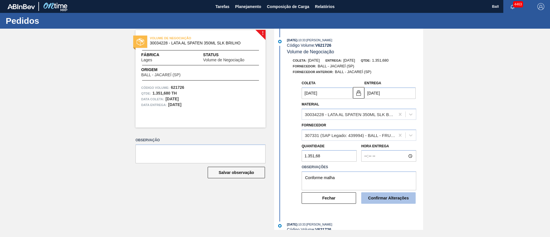
click at [382, 195] on button "Confirmar Alterações" at bounding box center [388, 197] width 54 height 11
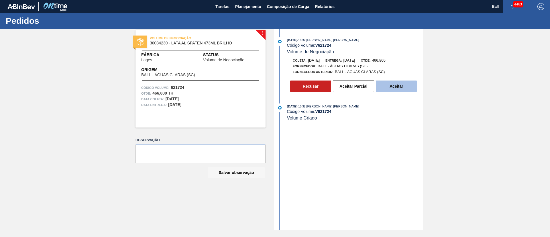
click at [398, 87] on button "Aceitar" at bounding box center [396, 86] width 41 height 11
click at [402, 84] on button "Aceitar" at bounding box center [396, 86] width 41 height 11
click at [399, 86] on button "Aceitar" at bounding box center [396, 86] width 41 height 11
click at [397, 87] on button "Aceitar" at bounding box center [396, 86] width 41 height 11
click at [394, 84] on button "Aceitar" at bounding box center [396, 86] width 41 height 11
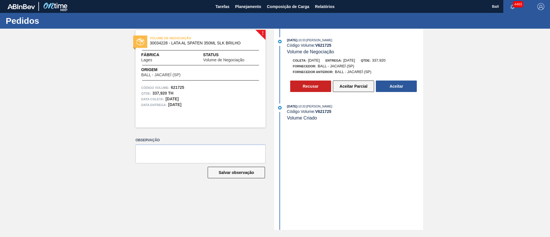
click at [351, 86] on button "Aceitar Parcial" at bounding box center [353, 86] width 41 height 11
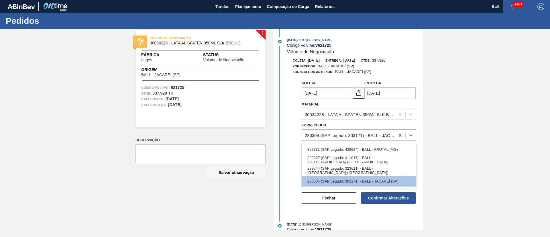
click at [378, 137] on div "280304 (SAP Legado: 303171) - BALL - JACAREÍ (SP)" at bounding box center [350, 135] width 91 height 5
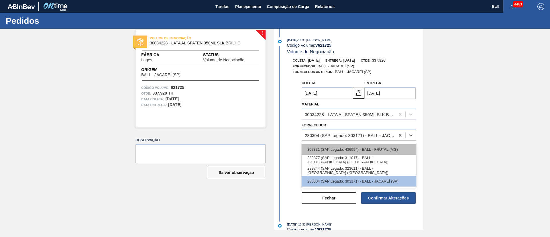
click at [377, 150] on div "307331 (SAP Legado: 439994) - BALL - FRUTAL (MG)" at bounding box center [359, 149] width 115 height 11
type input "[DATE]"
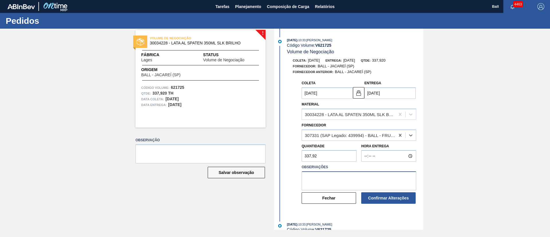
click at [352, 172] on textarea at bounding box center [359, 180] width 115 height 19
type textarea "o"
type textarea "Conforme malha"
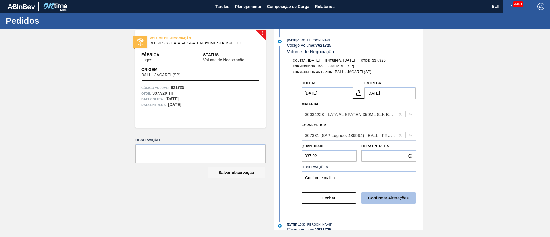
click at [381, 201] on button "Confirmar Alterações" at bounding box center [388, 197] width 54 height 11
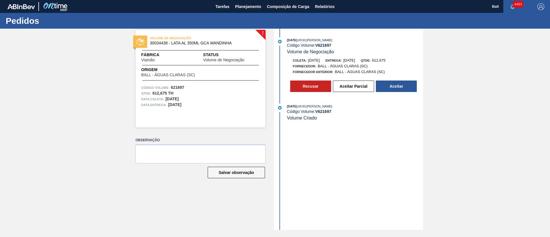
click at [411, 38] on div "[DATE] 09:50 : [PERSON_NAME]" at bounding box center [355, 40] width 136 height 6
click at [319, 85] on button "Recusar" at bounding box center [310, 86] width 41 height 11
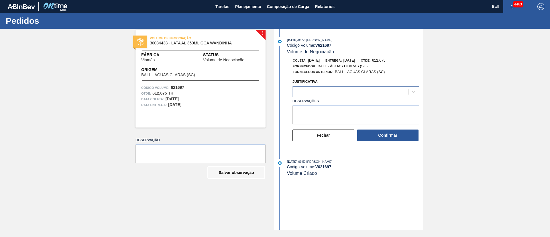
click at [319, 89] on div at bounding box center [350, 92] width 115 height 8
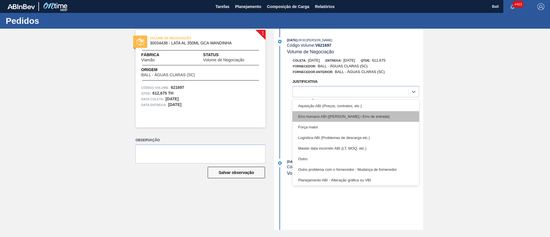
click at [375, 115] on div "Erro humano ABI (Cálculo / Erro de entrada)" at bounding box center [356, 116] width 127 height 11
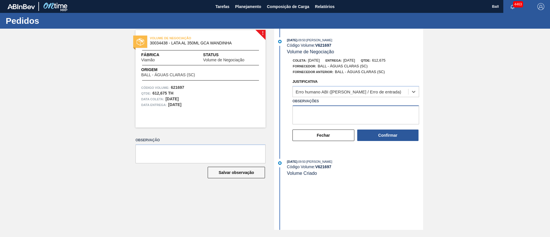
click at [375, 115] on textarea "Observações" at bounding box center [356, 114] width 127 height 19
type textarea "E"
click at [381, 93] on div "Erro humano ABI (Cálculo / Erro de entrada)" at bounding box center [350, 92] width 115 height 8
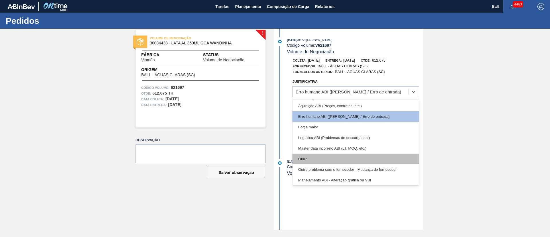
click at [326, 156] on div "Outro" at bounding box center [356, 159] width 127 height 11
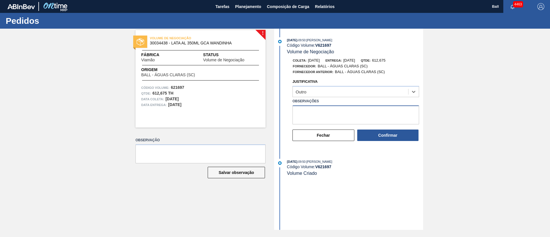
click at [347, 112] on textarea "Observações" at bounding box center [356, 114] width 127 height 19
drag, startPoint x: 372, startPoint y: 120, endPoint x: 290, endPoint y: 112, distance: 82.9
click at [290, 112] on div "Justificativa Outro Observações NOK, Guaraná Wandinha em escoamento subir deman…" at bounding box center [350, 113] width 148 height 70
click at [369, 117] on textarea "NOK, Guaraná Wandinha em escoamento subir demanda com guaraná regular no próxim…" at bounding box center [356, 114] width 127 height 19
click at [364, 111] on textarea "NOK, Guaraná Wandinha em escoamento subir demanda com guaraná regular no próxim…" at bounding box center [356, 114] width 127 height 19
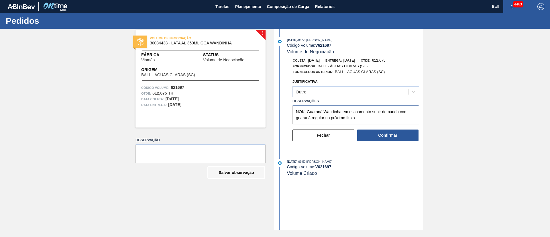
drag, startPoint x: 373, startPoint y: 118, endPoint x: 284, endPoint y: 109, distance: 89.6
click at [284, 109] on div "Justificativa Outro Observações NOK, Guaraná Wandinha em escoamento subir deman…" at bounding box center [350, 113] width 148 height 70
click at [377, 118] on textarea "NOK, Guaraná Wandinha em escoamento subir demanda com guaraná regular no próxim…" at bounding box center [356, 114] width 127 height 19
type textarea "NOK, Guaraná Wandinha em escoamento subir demanda com guaraná regular no próxim…"
click at [385, 134] on button "Confirmar" at bounding box center [387, 135] width 61 height 11
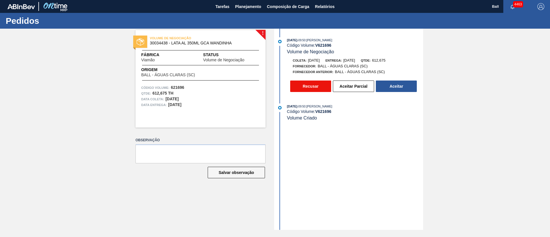
click at [316, 82] on button "Recusar" at bounding box center [310, 86] width 41 height 11
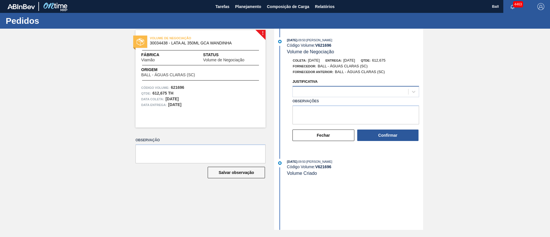
click at [311, 92] on div at bounding box center [350, 92] width 115 height 8
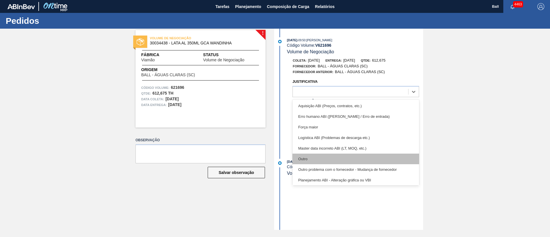
click at [327, 157] on div "Outro" at bounding box center [356, 159] width 127 height 11
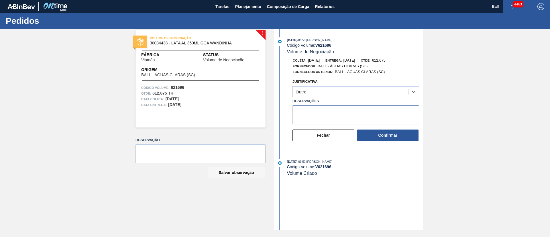
click textarea "Observações"
paste textarea "NOK, Guaraná Wandinha em escoamento subir demanda com guaraná regular no próxim…"
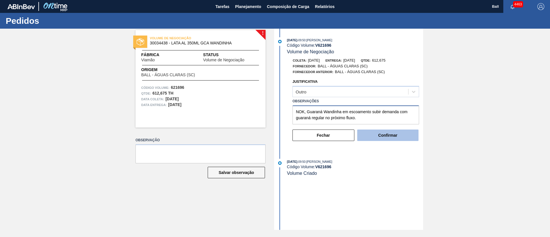
type textarea "NOK, Guaraná Wandinha em escoamento subir demanda com guaraná regular no próxim…"
click button "Confirmar"
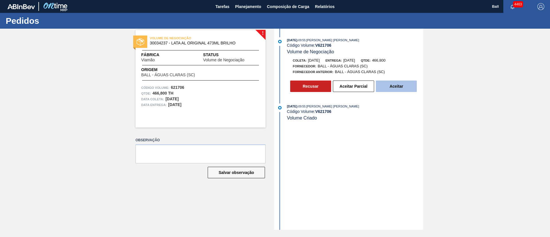
click at [404, 87] on button "Aceitar" at bounding box center [396, 86] width 41 height 11
click at [404, 86] on button "Aceitar" at bounding box center [396, 86] width 41 height 11
click at [395, 83] on button "Aceitar" at bounding box center [396, 86] width 41 height 11
click at [400, 85] on button "Aceitar" at bounding box center [396, 86] width 41 height 11
click at [406, 84] on button "Aceitar" at bounding box center [396, 86] width 41 height 11
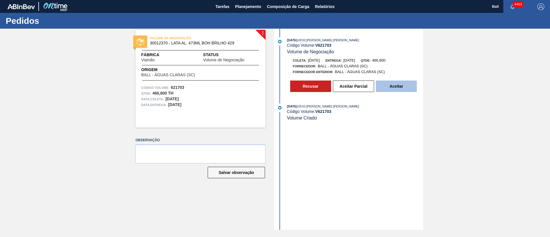
click at [403, 86] on button "Aceitar" at bounding box center [396, 86] width 41 height 11
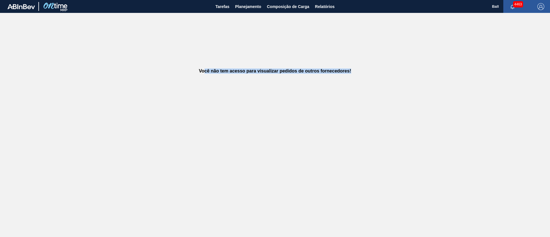
drag, startPoint x: 205, startPoint y: 74, endPoint x: 367, endPoint y: 72, distance: 162.2
click at [367, 72] on div "Você não tem acesso para visualizar pedidos de outros fornecedores!" at bounding box center [275, 71] width 550 height 116
click at [407, 84] on div "Você não tem acesso para visualizar pedidos de outros fornecedores!" at bounding box center [275, 71] width 550 height 116
drag, startPoint x: 70, startPoint y: 139, endPoint x: 143, endPoint y: 76, distance: 96.5
click at [70, 139] on main "Tarefas Planejamento Composição de Carga Relatórios Ball 4463 Marcar todas como…" at bounding box center [275, 118] width 550 height 237
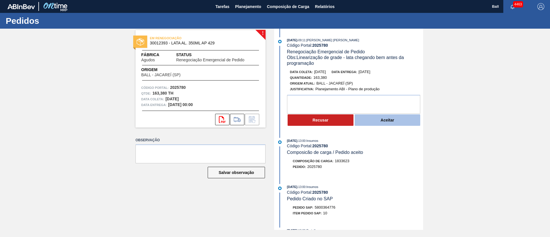
click at [380, 116] on button "Aceitar" at bounding box center [388, 119] width 66 height 11
click at [386, 121] on button "Aceitar" at bounding box center [388, 119] width 66 height 11
drag, startPoint x: 382, startPoint y: 118, endPoint x: 367, endPoint y: 61, distance: 59.6
click at [382, 118] on button "Aceitar" at bounding box center [388, 119] width 66 height 11
click at [380, 114] on div "Recusar Aceitar" at bounding box center [355, 120] width 136 height 13
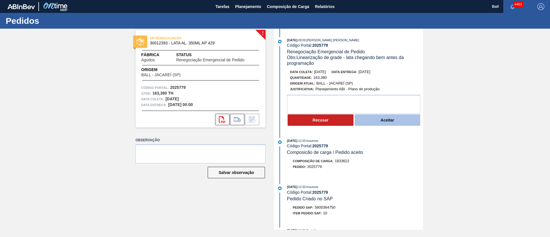
click at [380, 122] on button "Aceitar" at bounding box center [388, 119] width 66 height 11
